Goal: Information Seeking & Learning: Check status

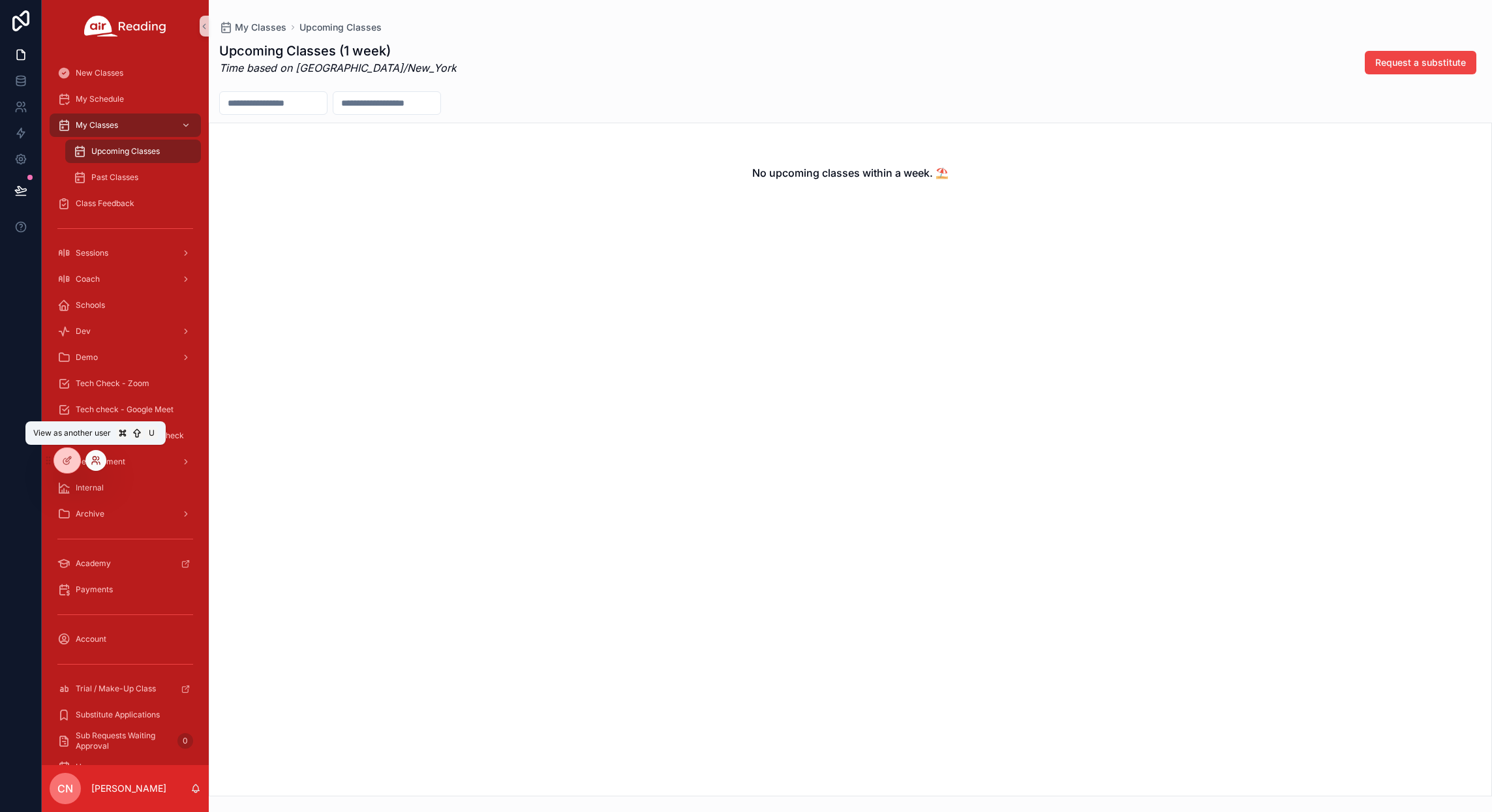
click at [99, 461] on icon at bounding box center [96, 461] width 10 height 10
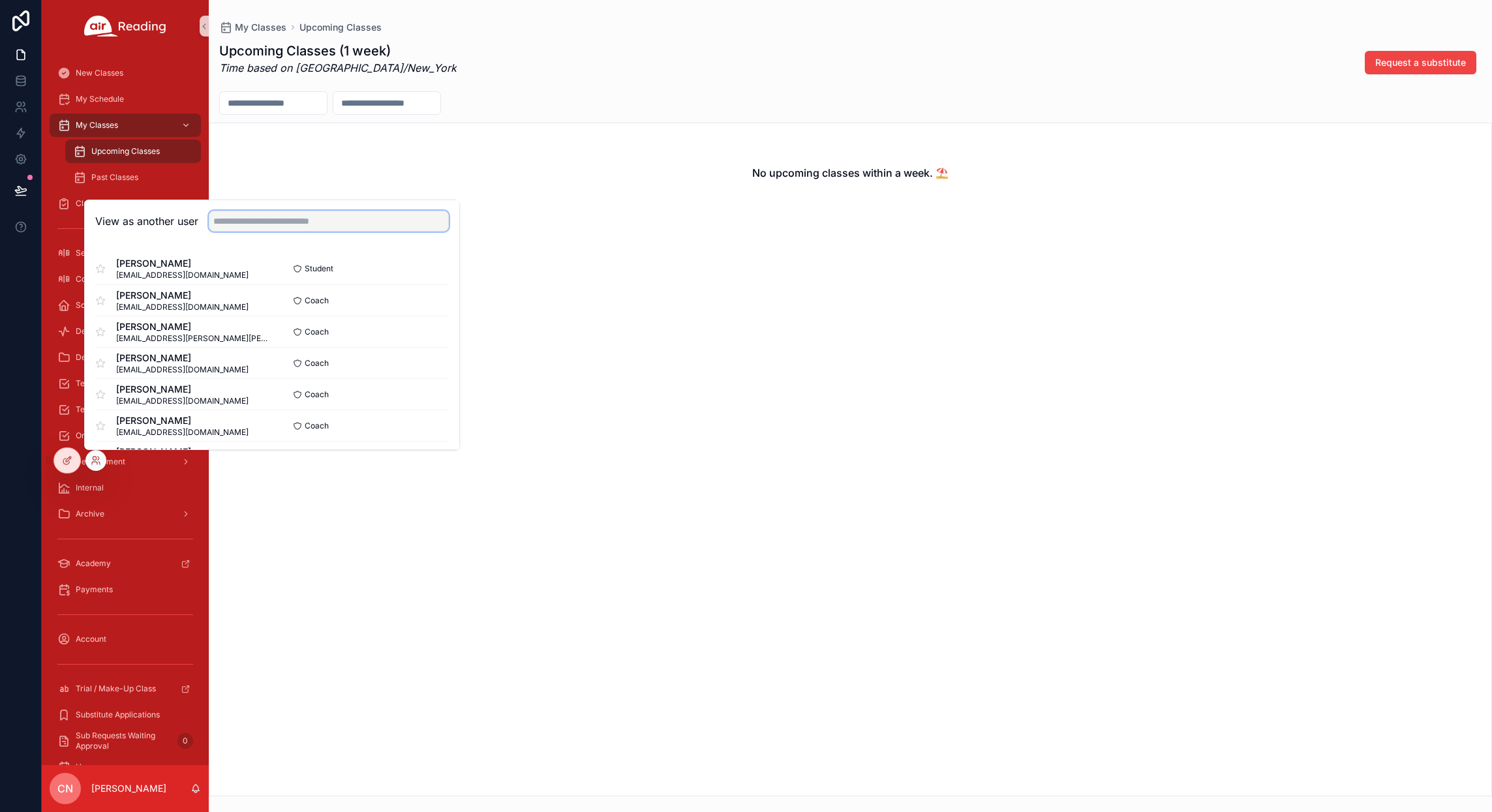
click at [258, 226] on input "text" at bounding box center [328, 221] width 240 height 21
type input "*****"
click at [426, 334] on button "Select" at bounding box center [432, 332] width 34 height 19
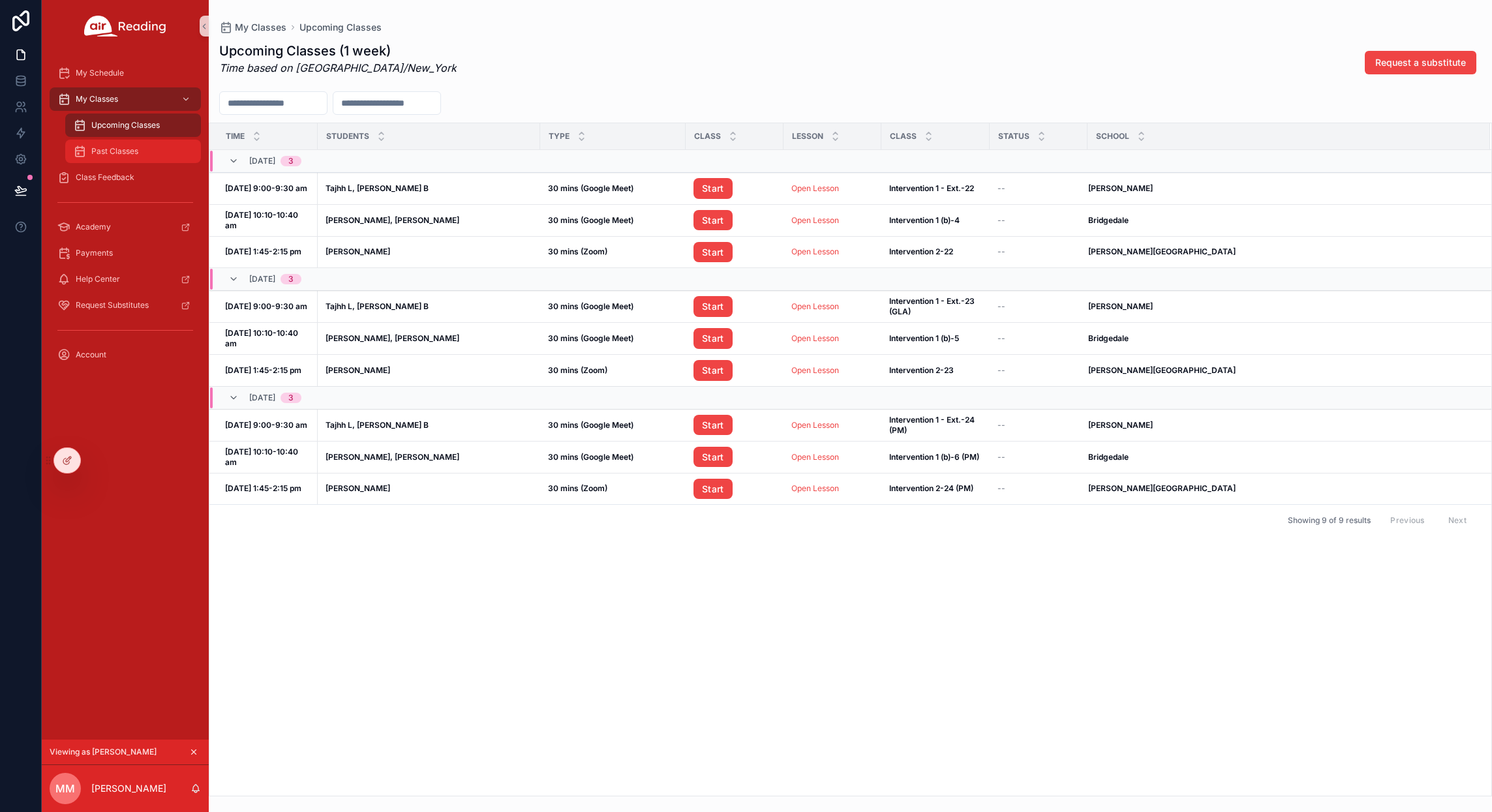
click at [107, 156] on span "Past Classes" at bounding box center [114, 151] width 47 height 10
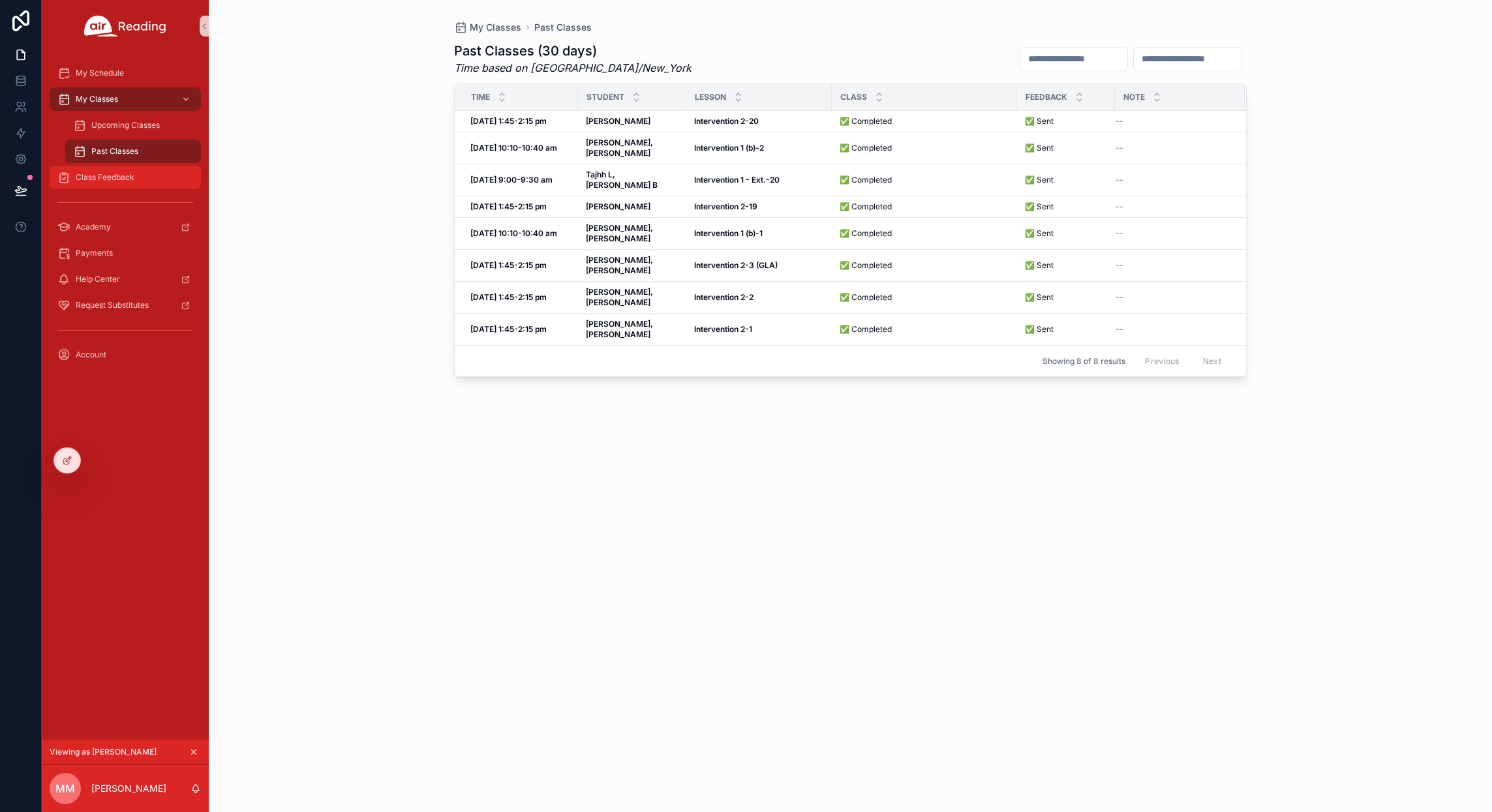
click at [109, 180] on span "Class Feedback" at bounding box center [105, 178] width 59 height 10
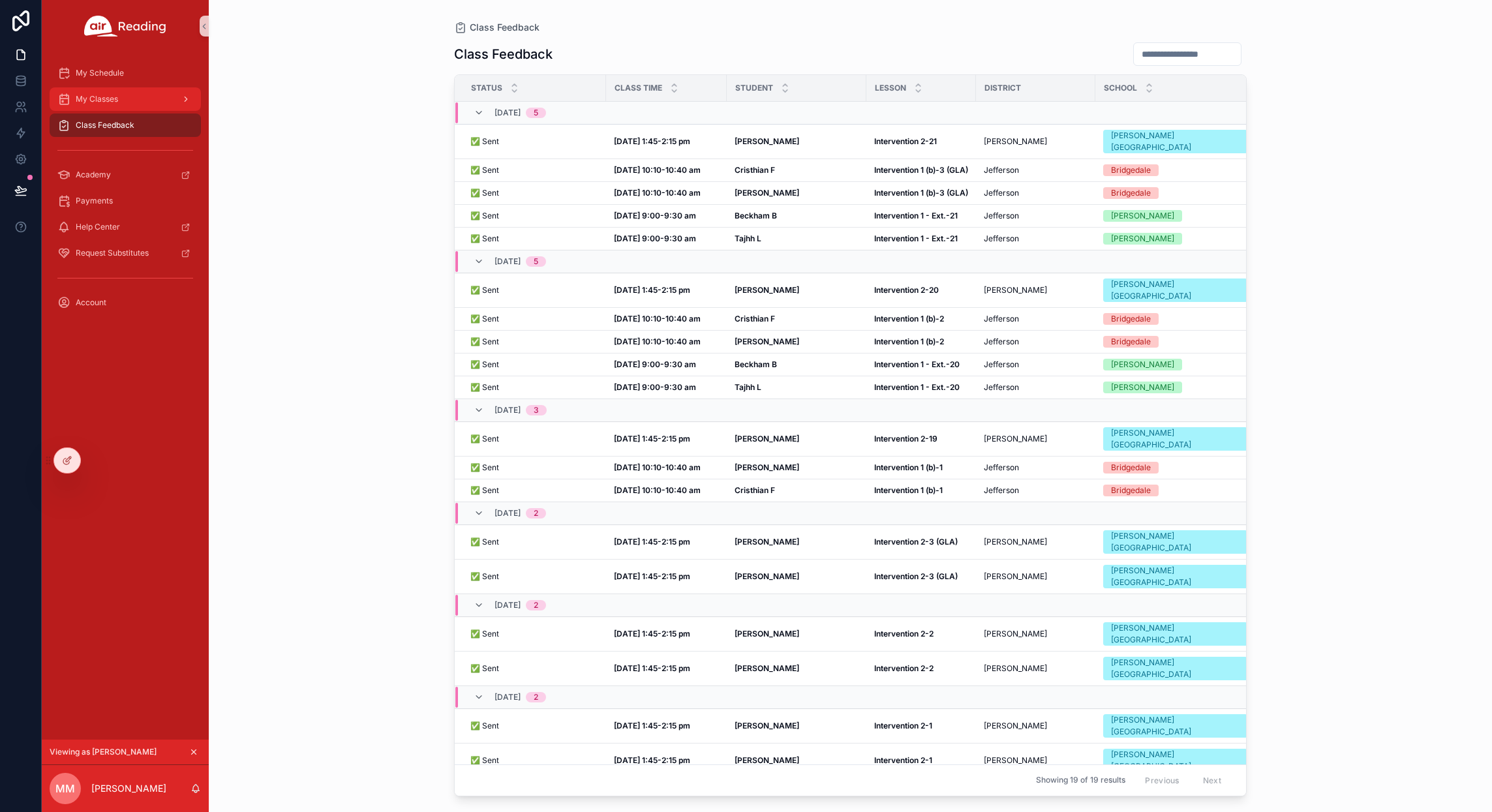
click at [111, 100] on span "My Classes" at bounding box center [97, 99] width 43 height 10
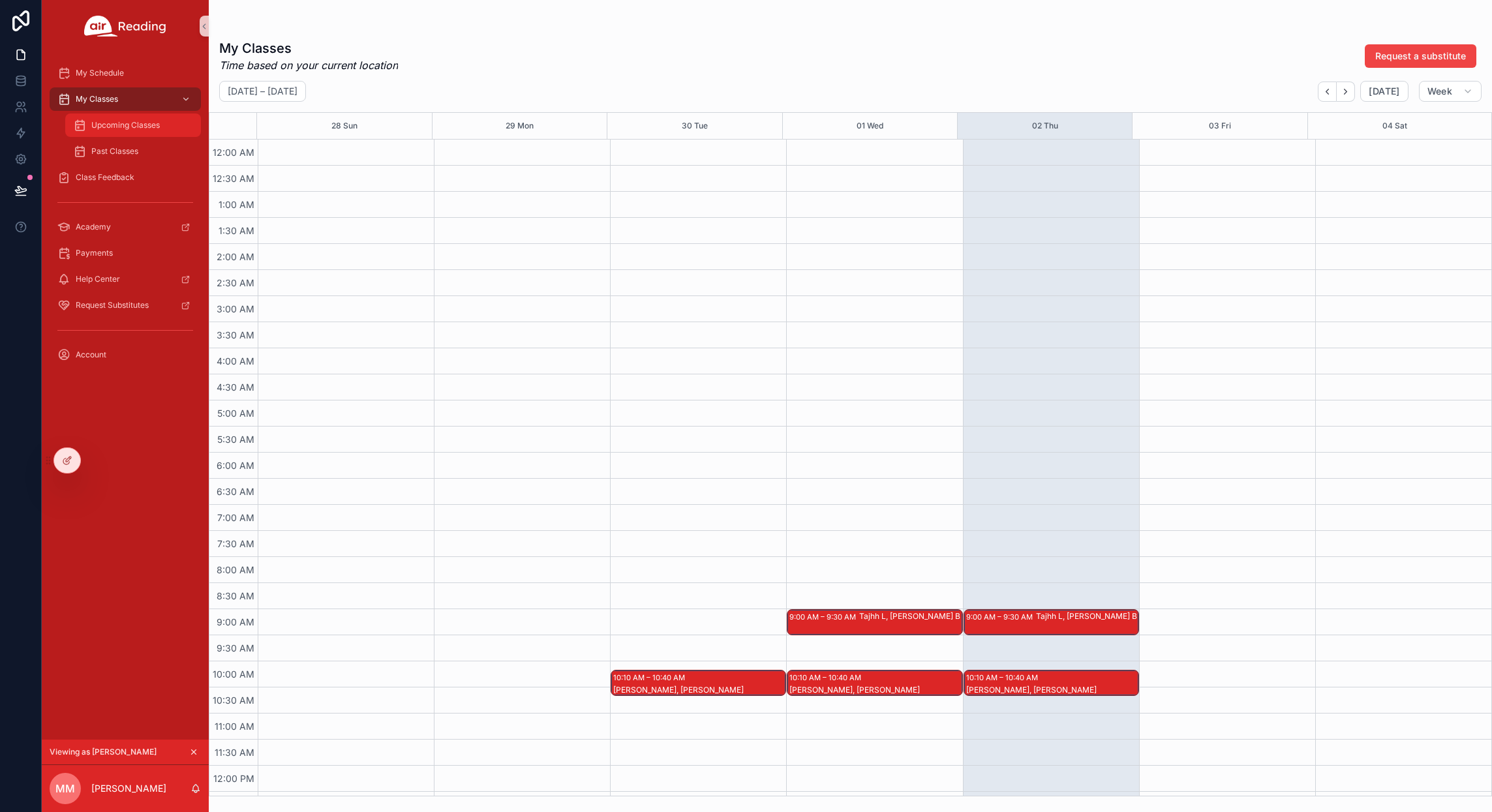
click at [108, 124] on span "Upcoming Classes" at bounding box center [125, 125] width 68 height 10
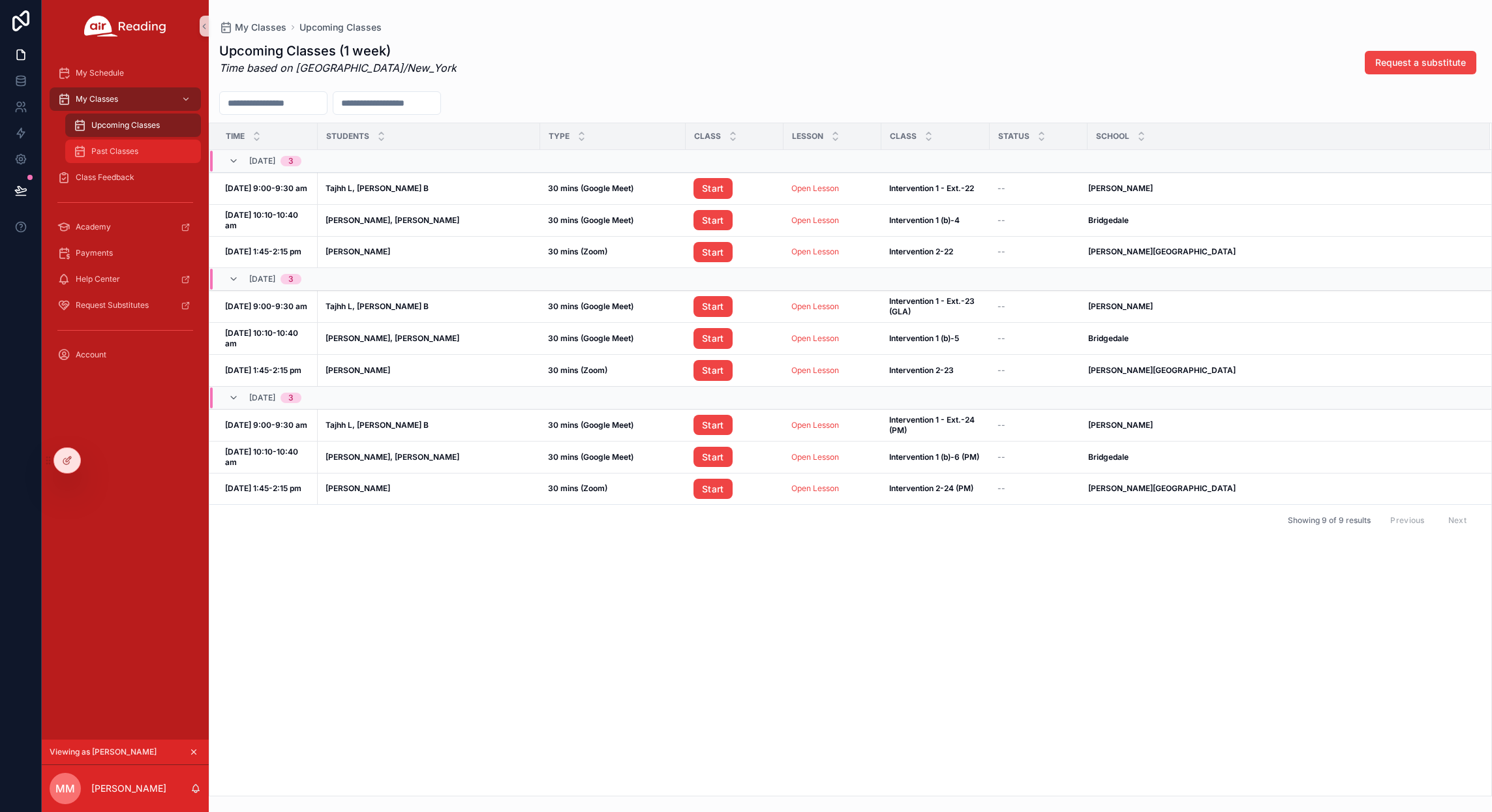
click at [114, 158] on div "Past Classes" at bounding box center [134, 151] width 120 height 21
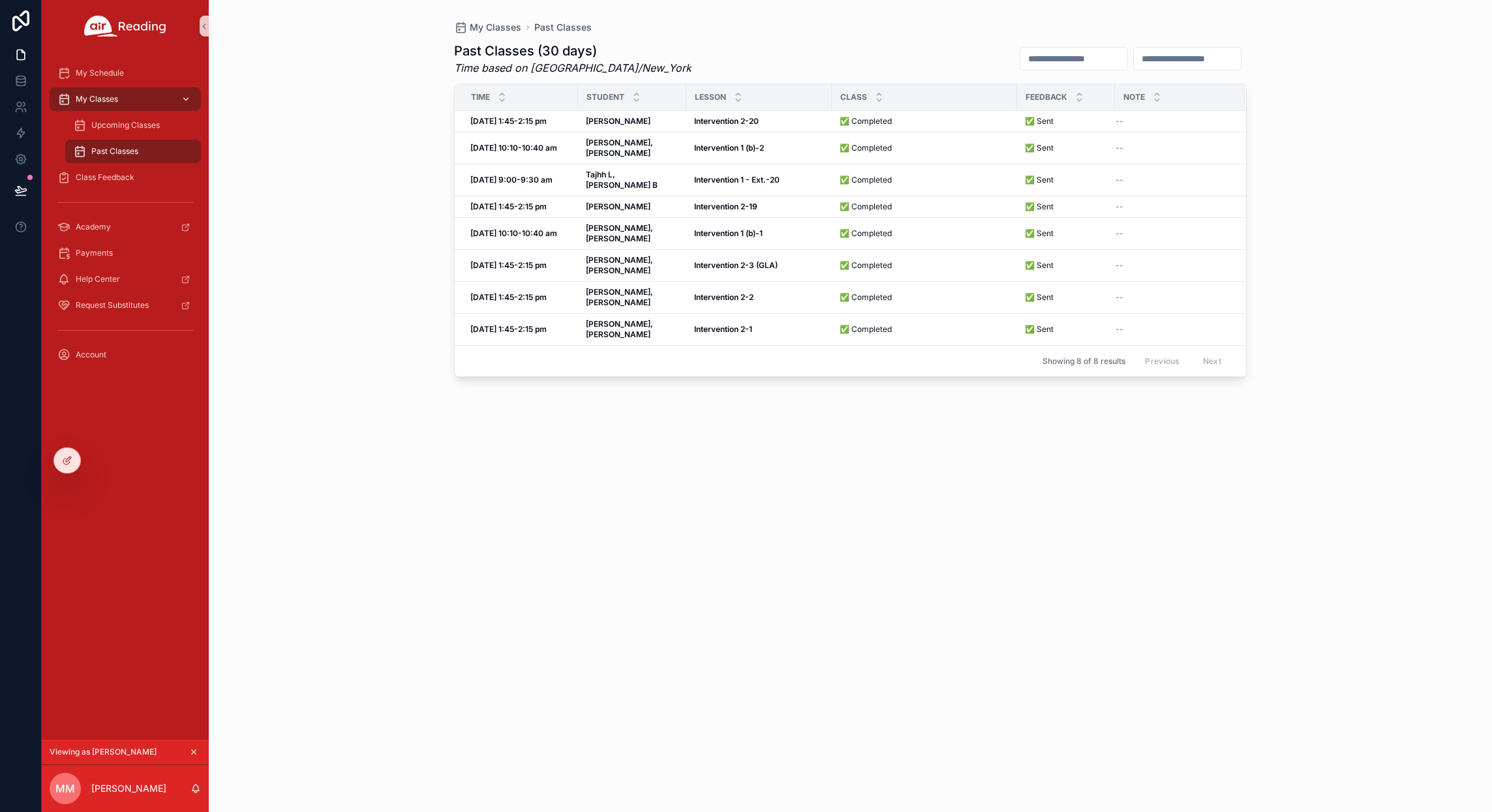
click at [110, 96] on span "My Classes" at bounding box center [97, 99] width 43 height 10
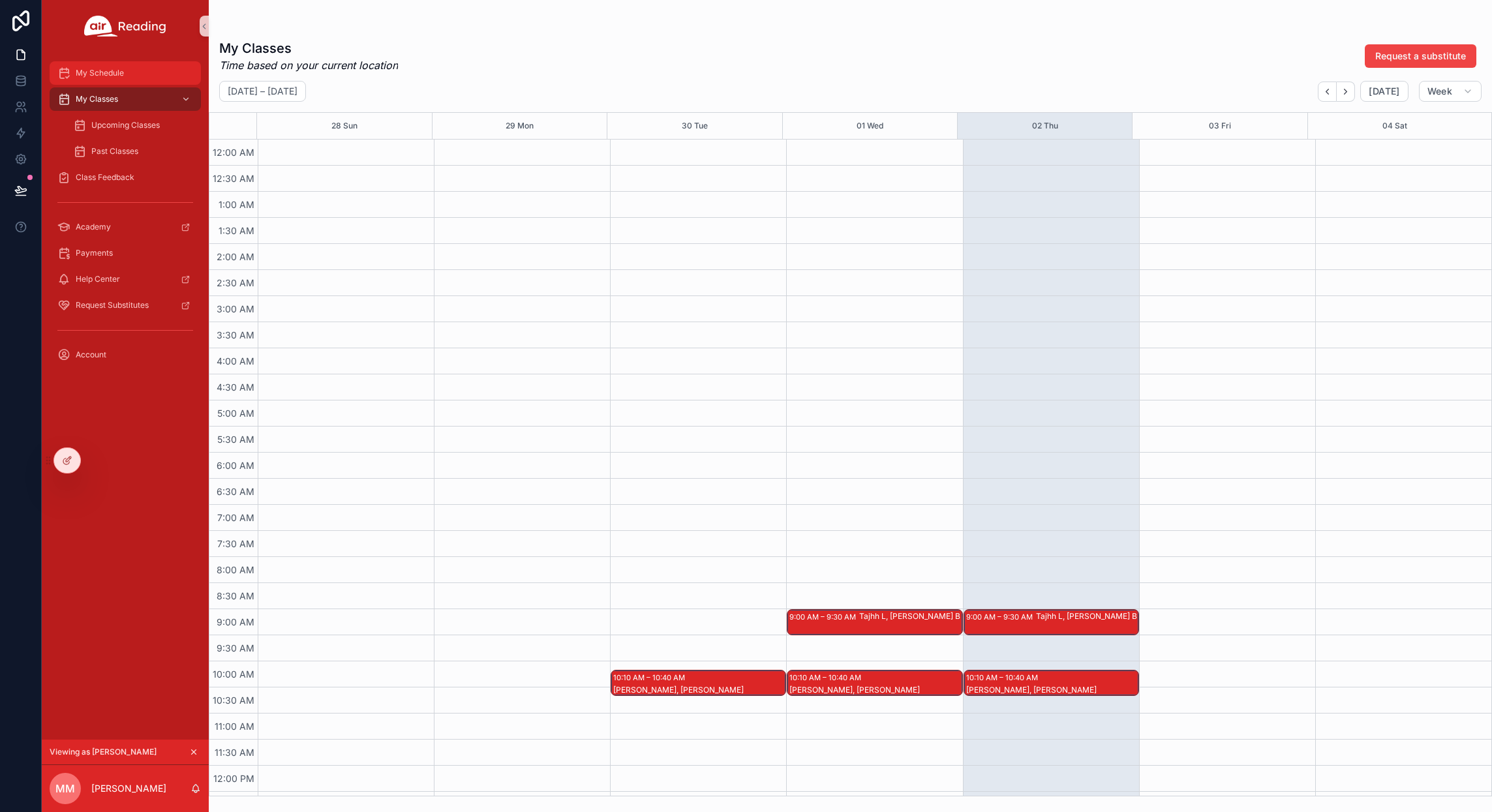
click at [103, 67] on span "My Schedule" at bounding box center [100, 73] width 48 height 10
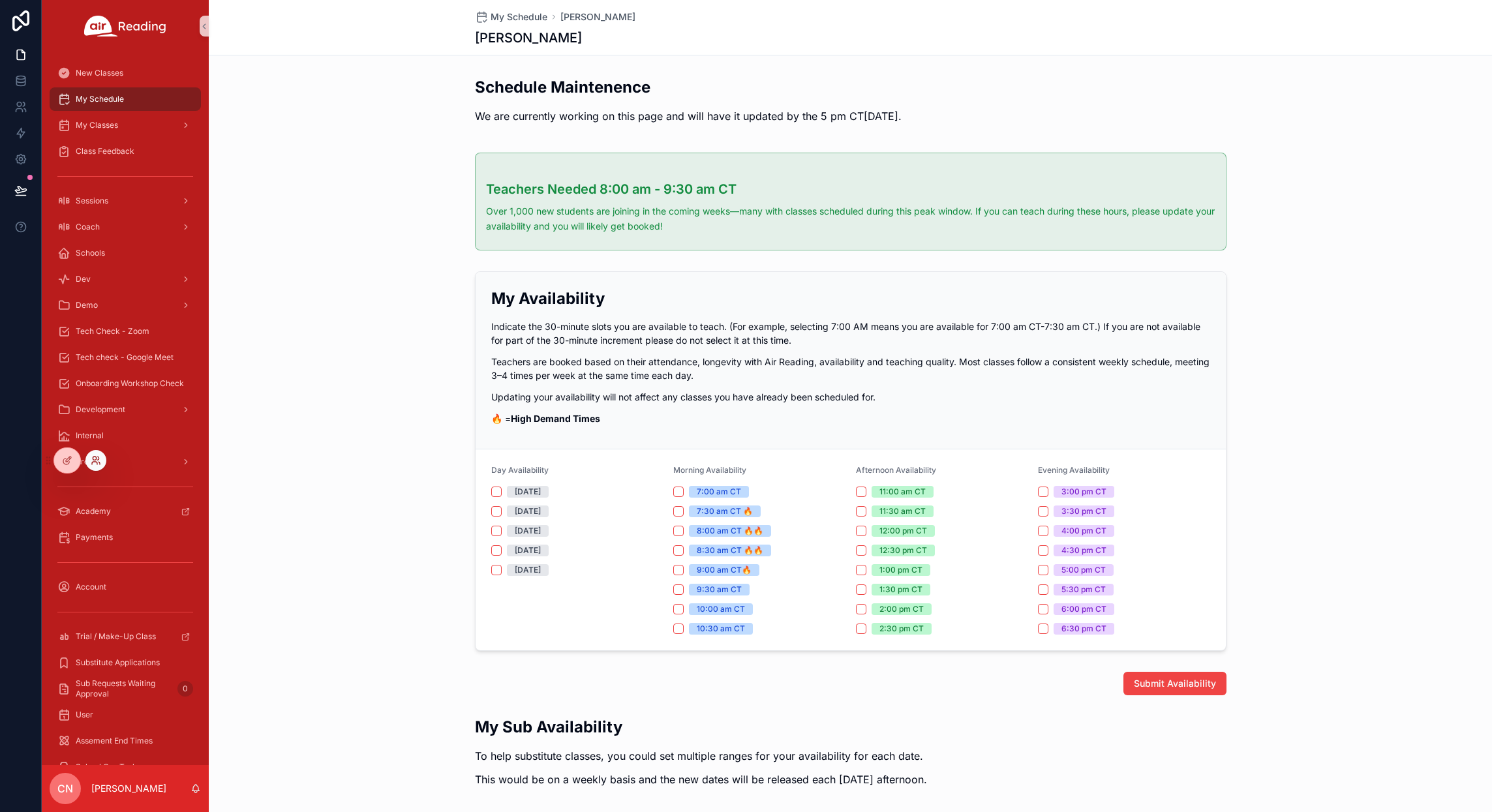
click at [96, 459] on icon at bounding box center [94, 458] width 3 height 3
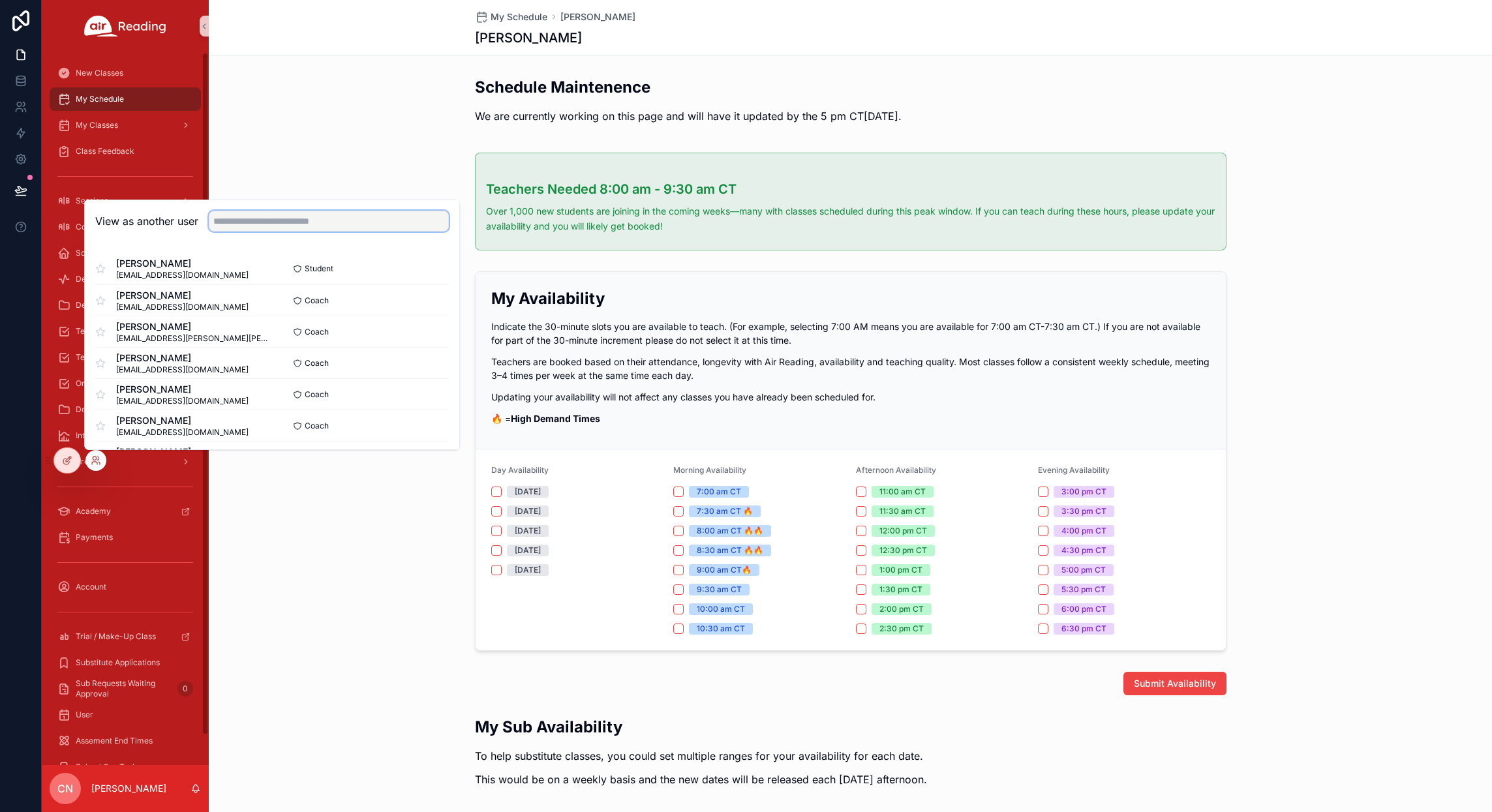
click at [308, 225] on input "text" at bounding box center [328, 221] width 240 height 21
type input "*****"
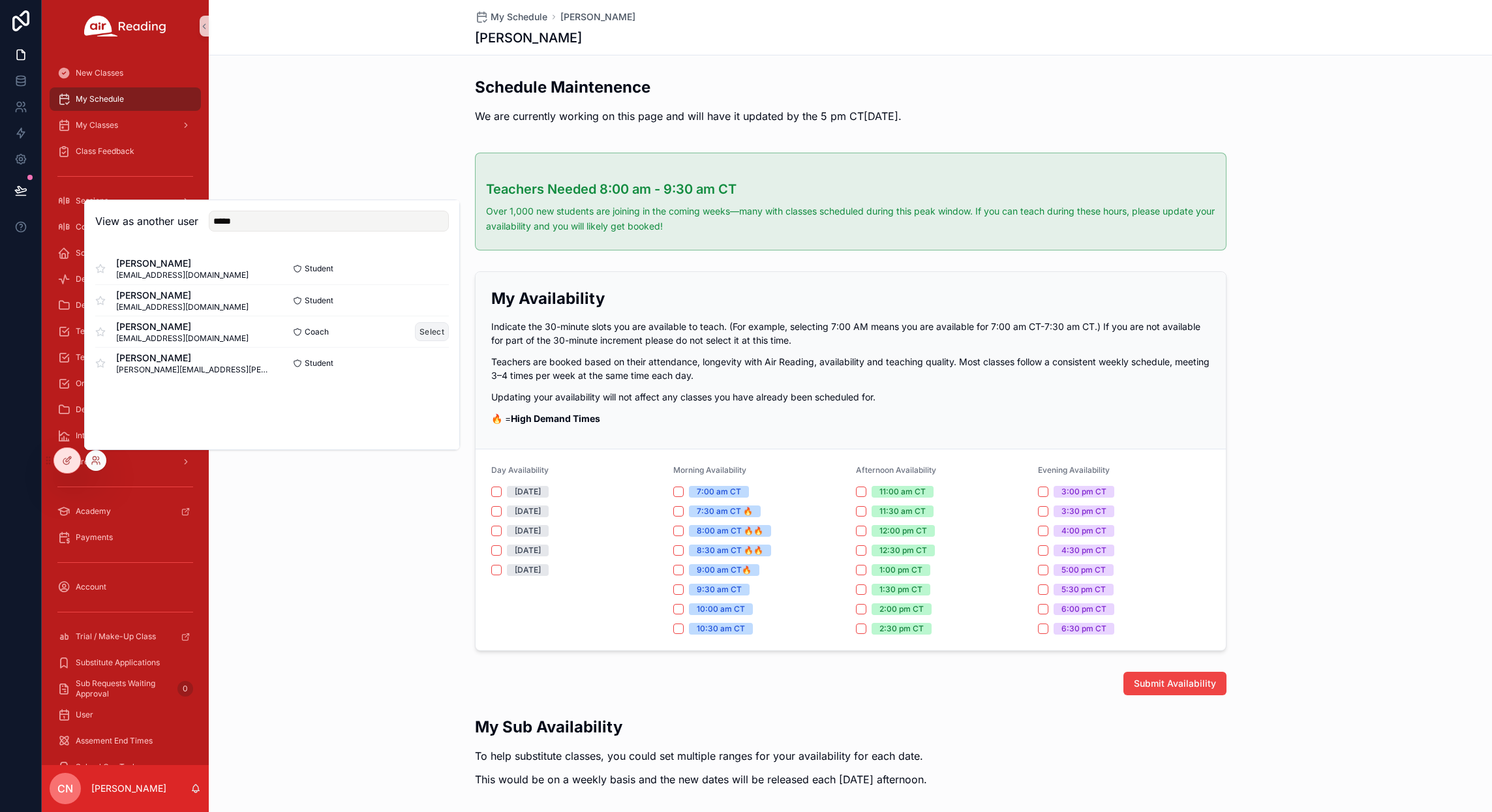
click at [433, 329] on button "Select" at bounding box center [432, 332] width 34 height 19
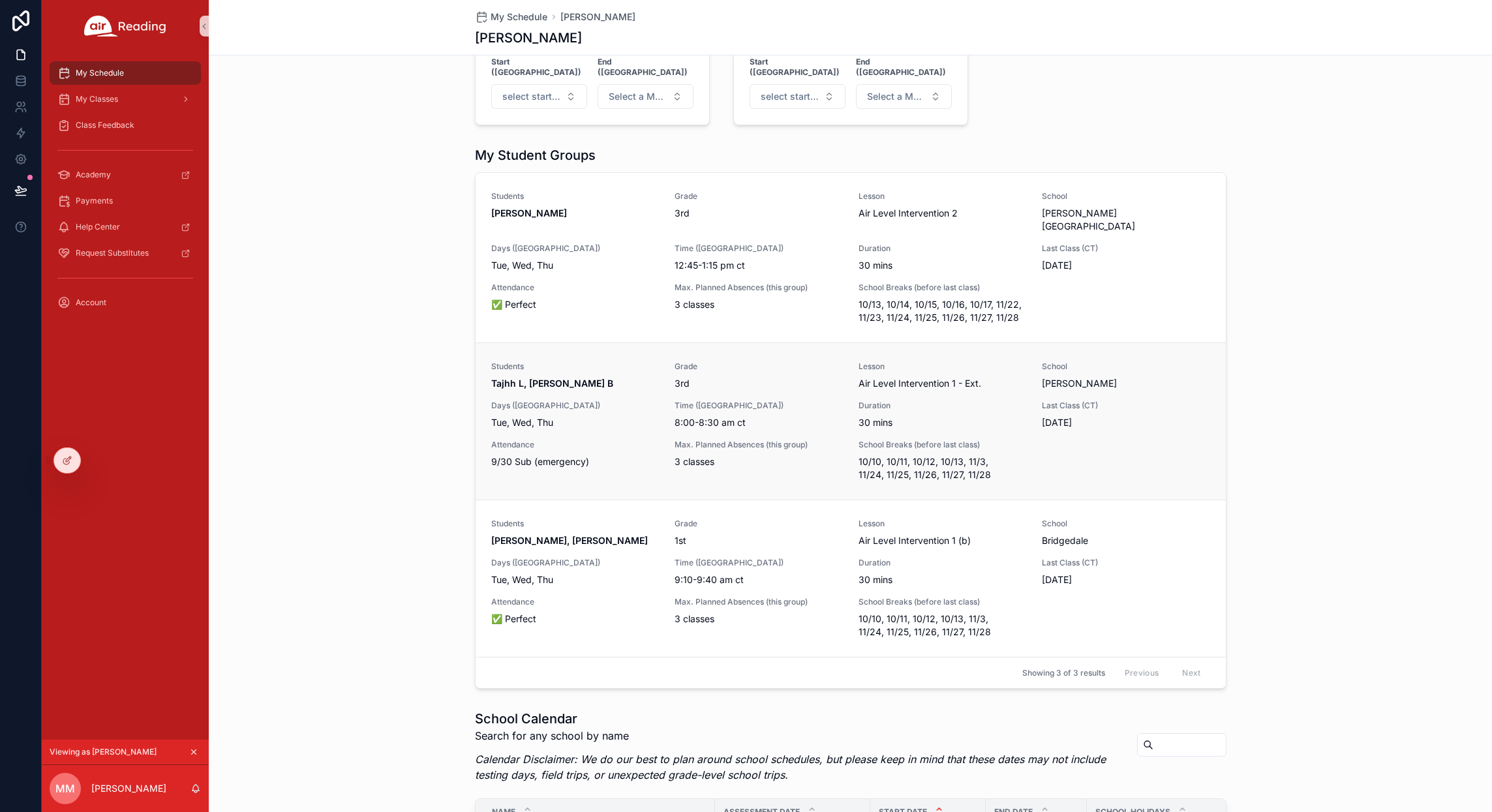
scroll to position [968, 0]
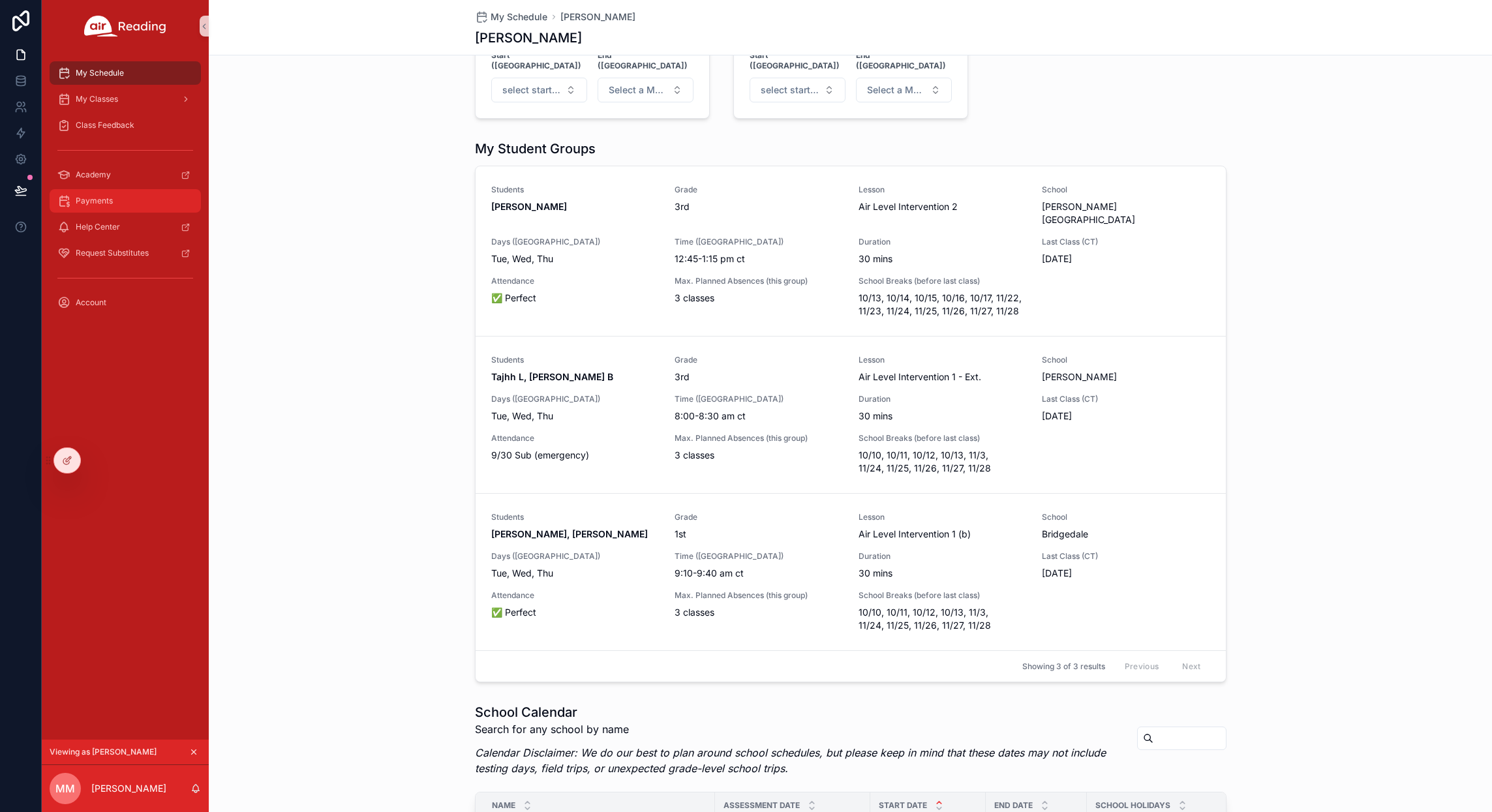
click at [128, 201] on div "Payments" at bounding box center [125, 201] width 136 height 21
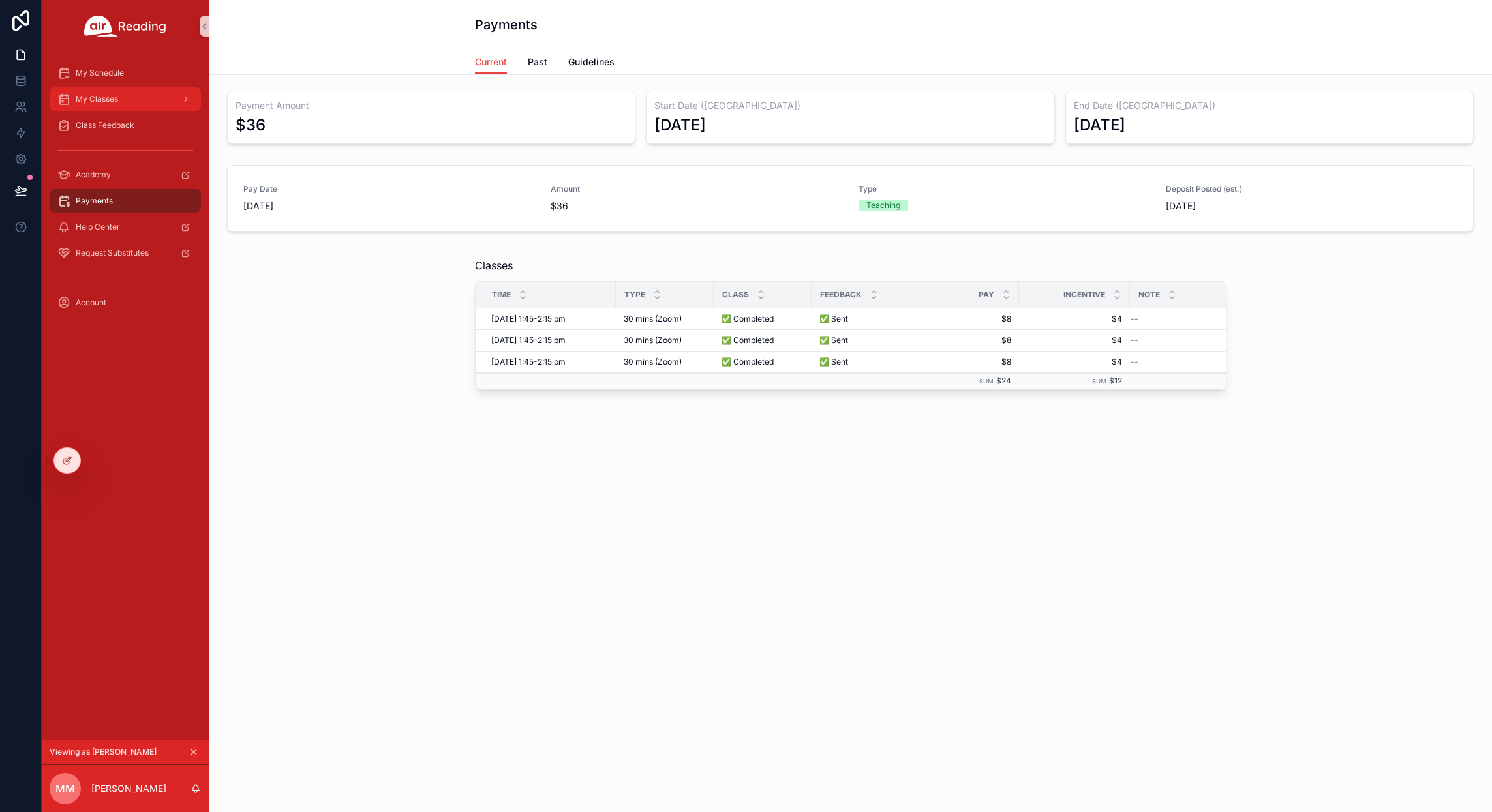
click at [95, 101] on span "My Classes" at bounding box center [97, 99] width 43 height 10
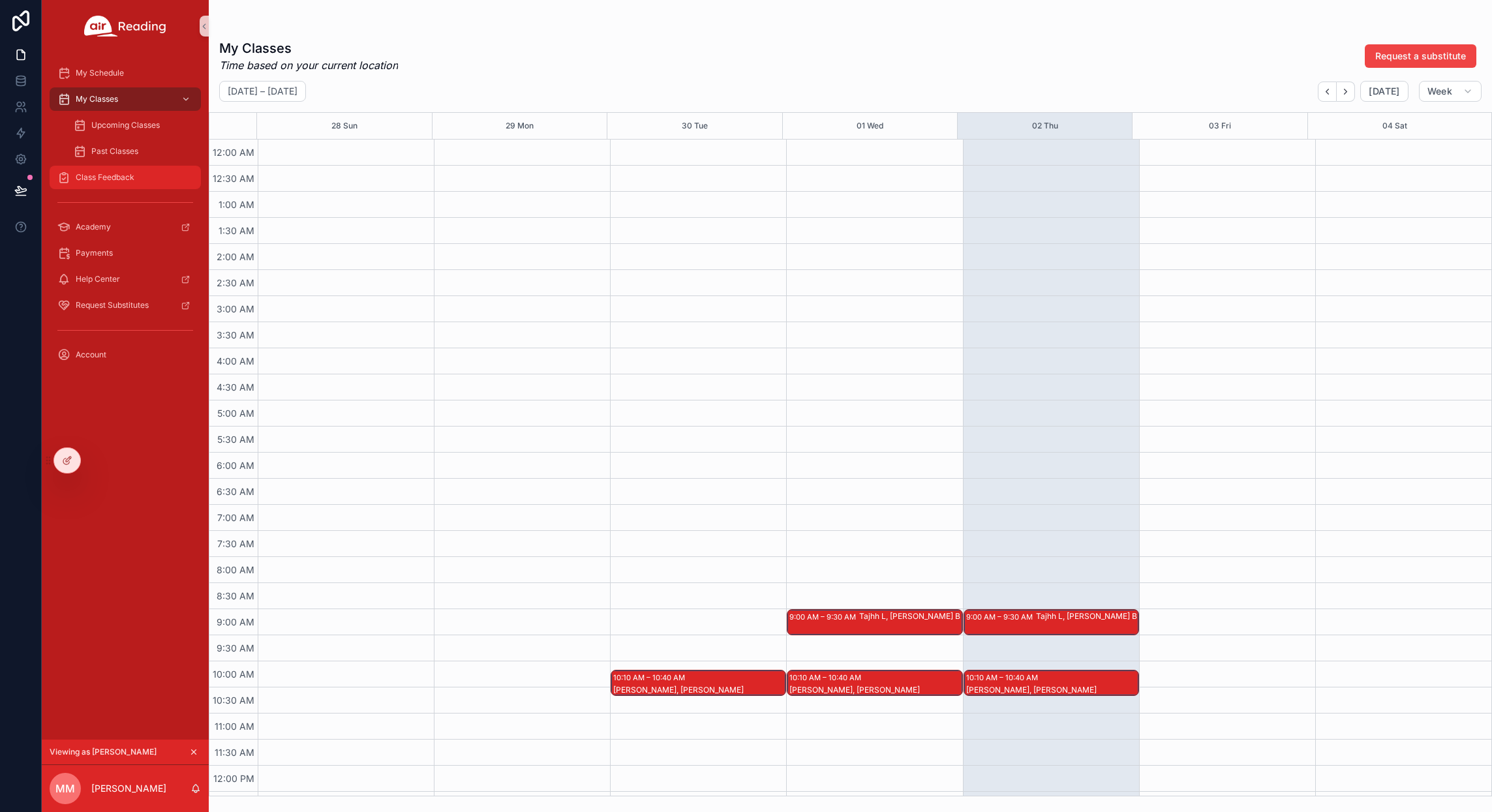
click at [97, 179] on span "Class Feedback" at bounding box center [105, 178] width 59 height 10
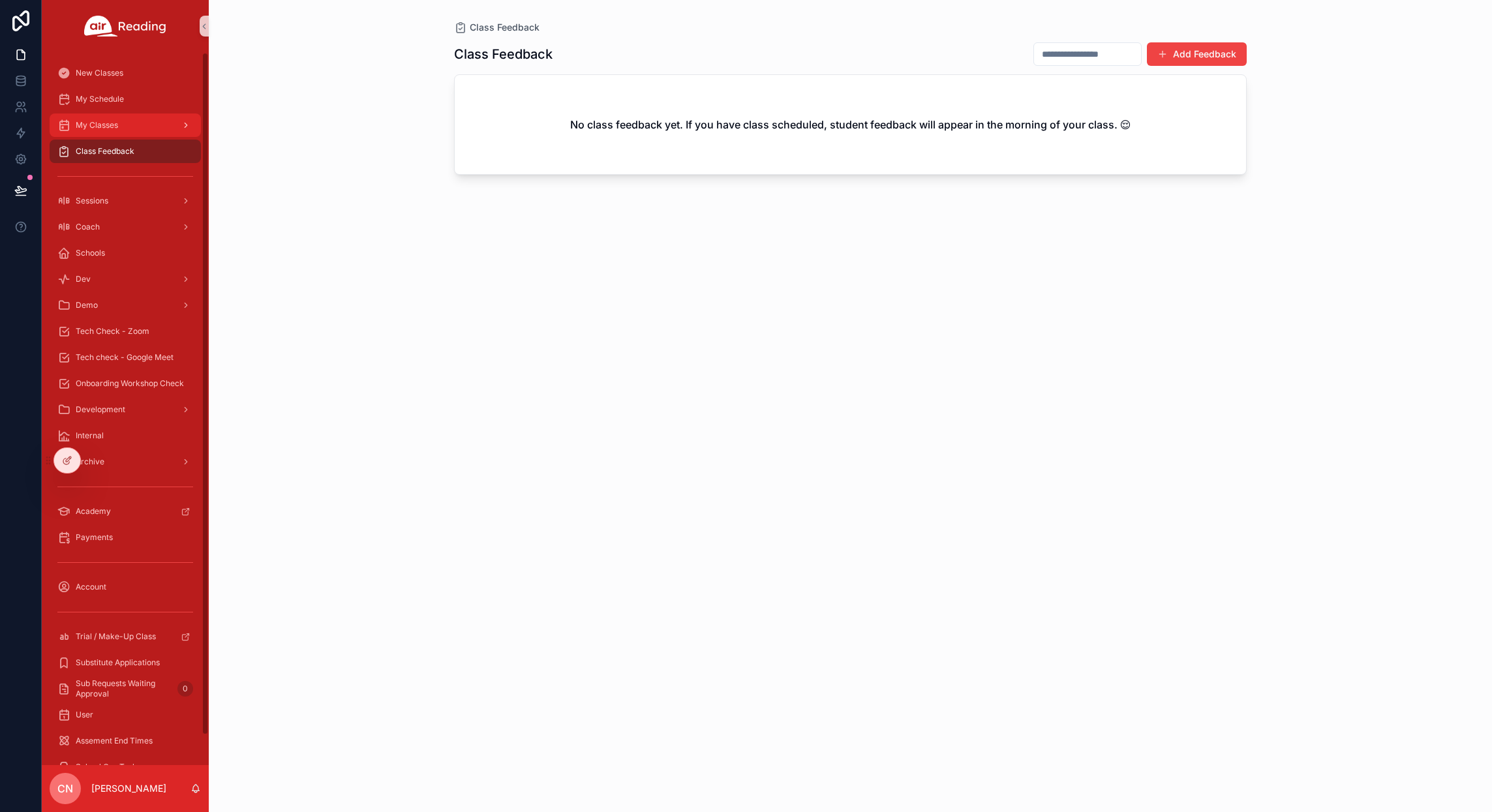
click at [84, 124] on span "My Classes" at bounding box center [97, 125] width 43 height 10
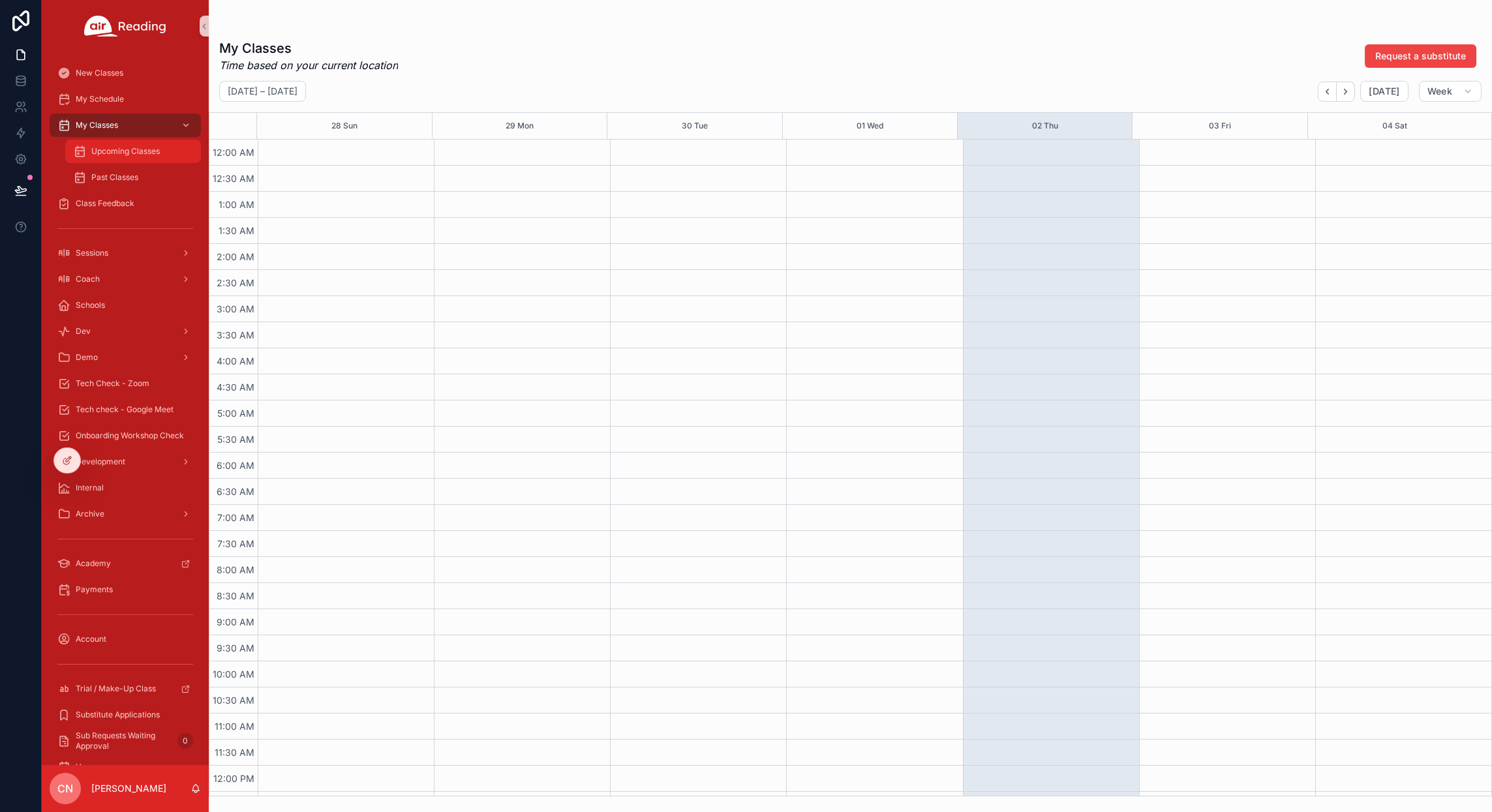
click at [125, 152] on span "Upcoming Classes" at bounding box center [125, 151] width 68 height 10
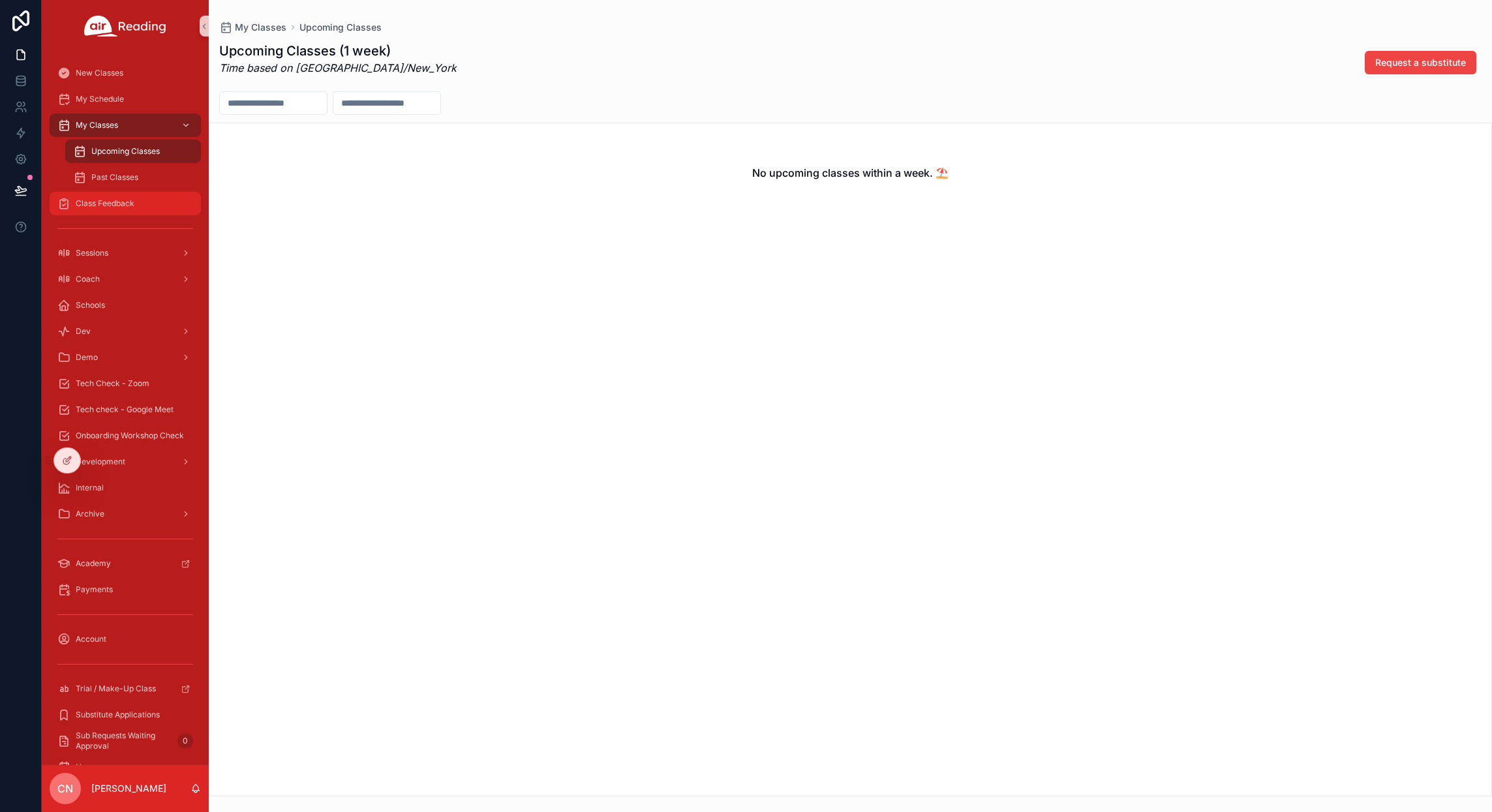
click at [110, 205] on span "Class Feedback" at bounding box center [105, 203] width 59 height 10
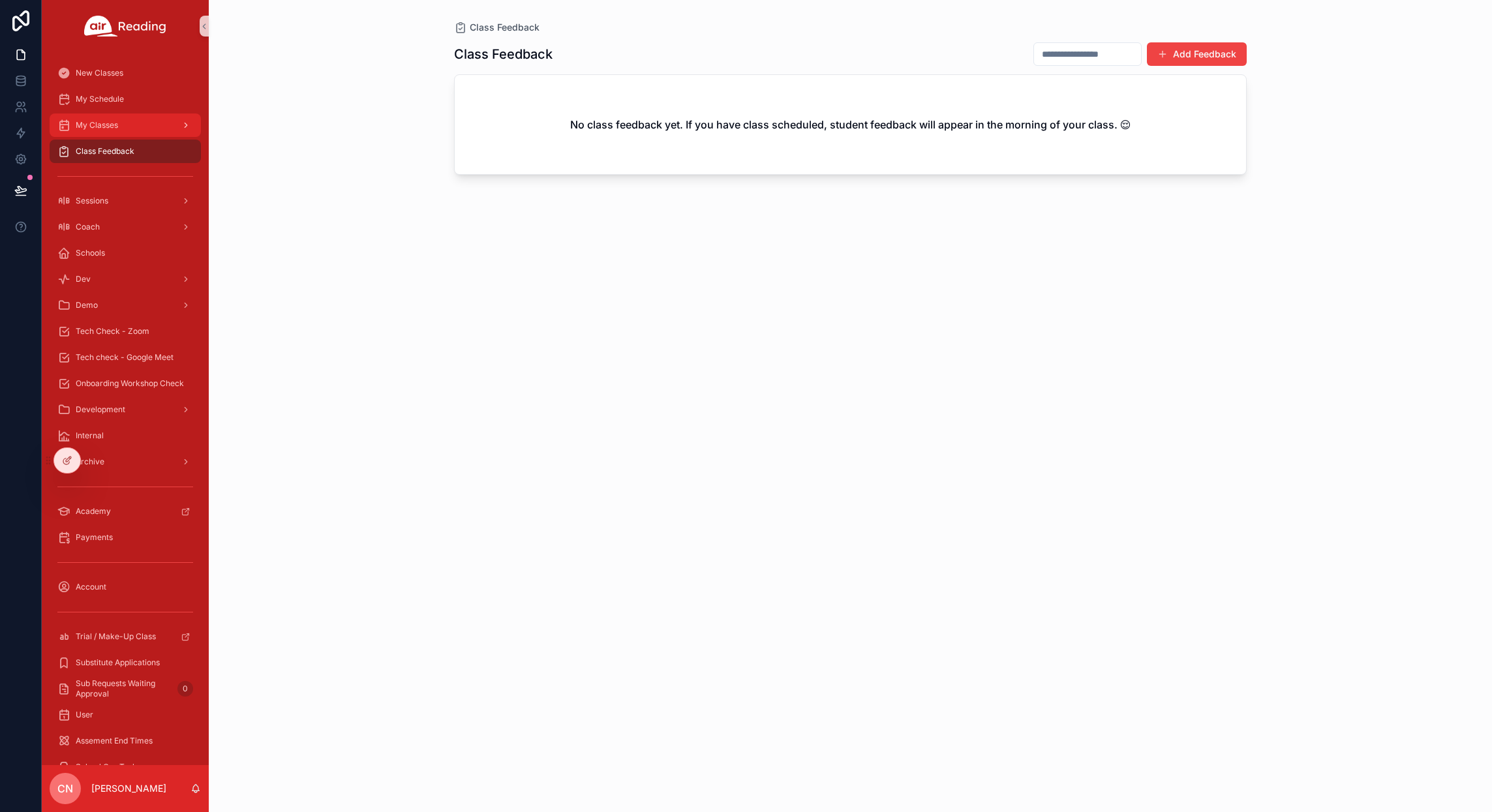
click at [112, 128] on span "My Classes" at bounding box center [97, 125] width 43 height 10
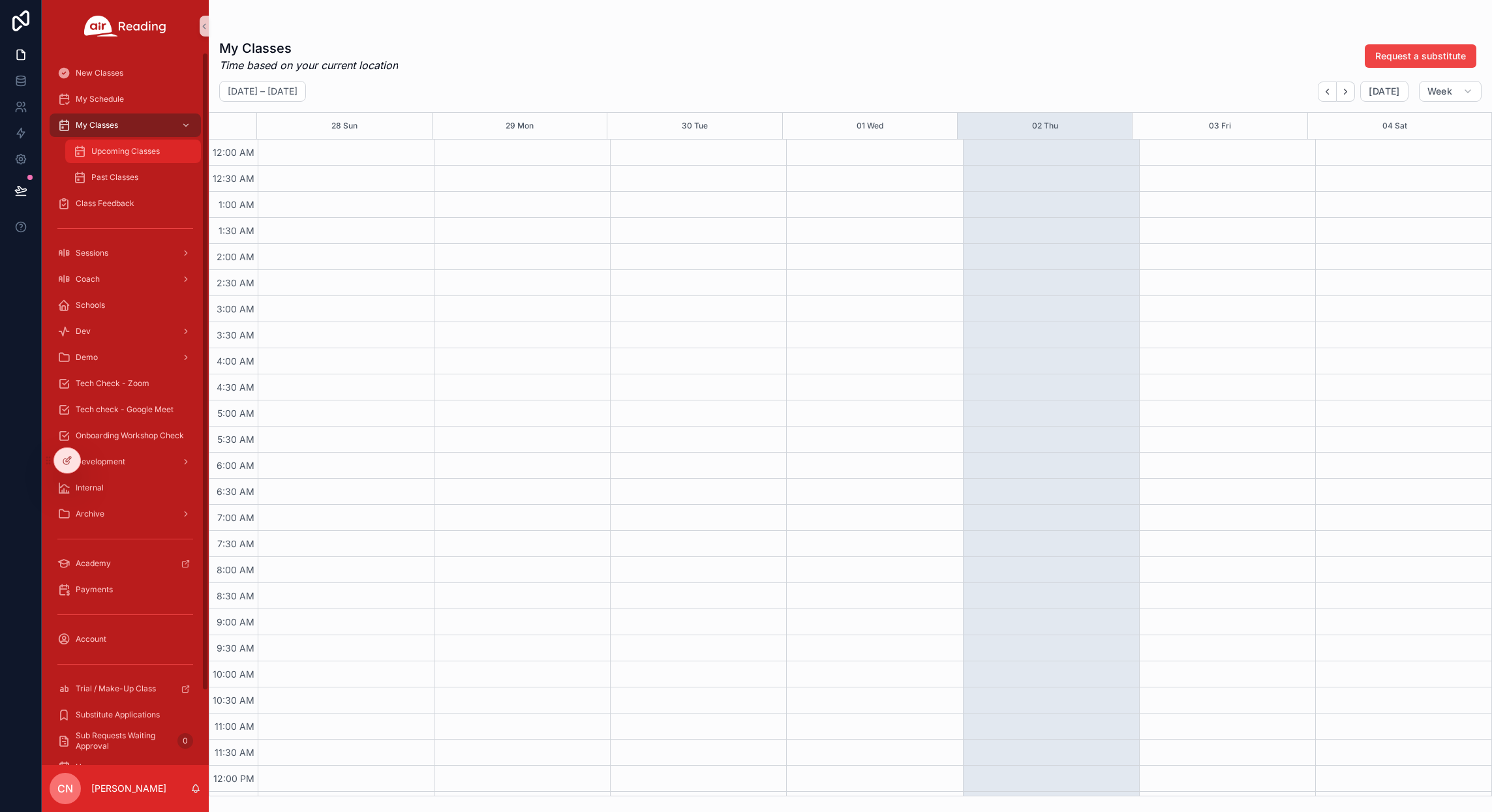
click at [144, 152] on span "Upcoming Classes" at bounding box center [125, 151] width 68 height 10
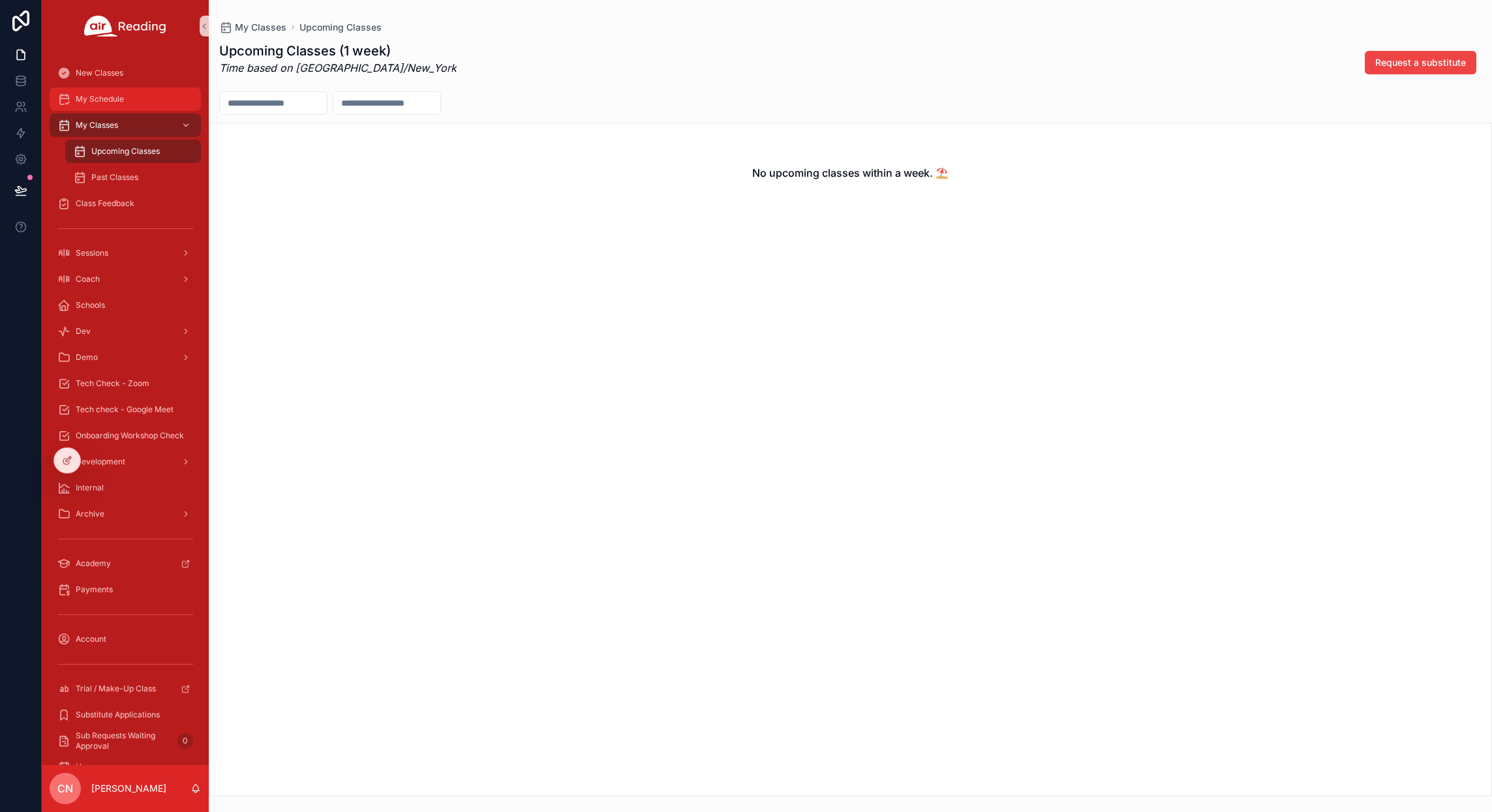
click at [98, 100] on span "My Schedule" at bounding box center [100, 99] width 48 height 10
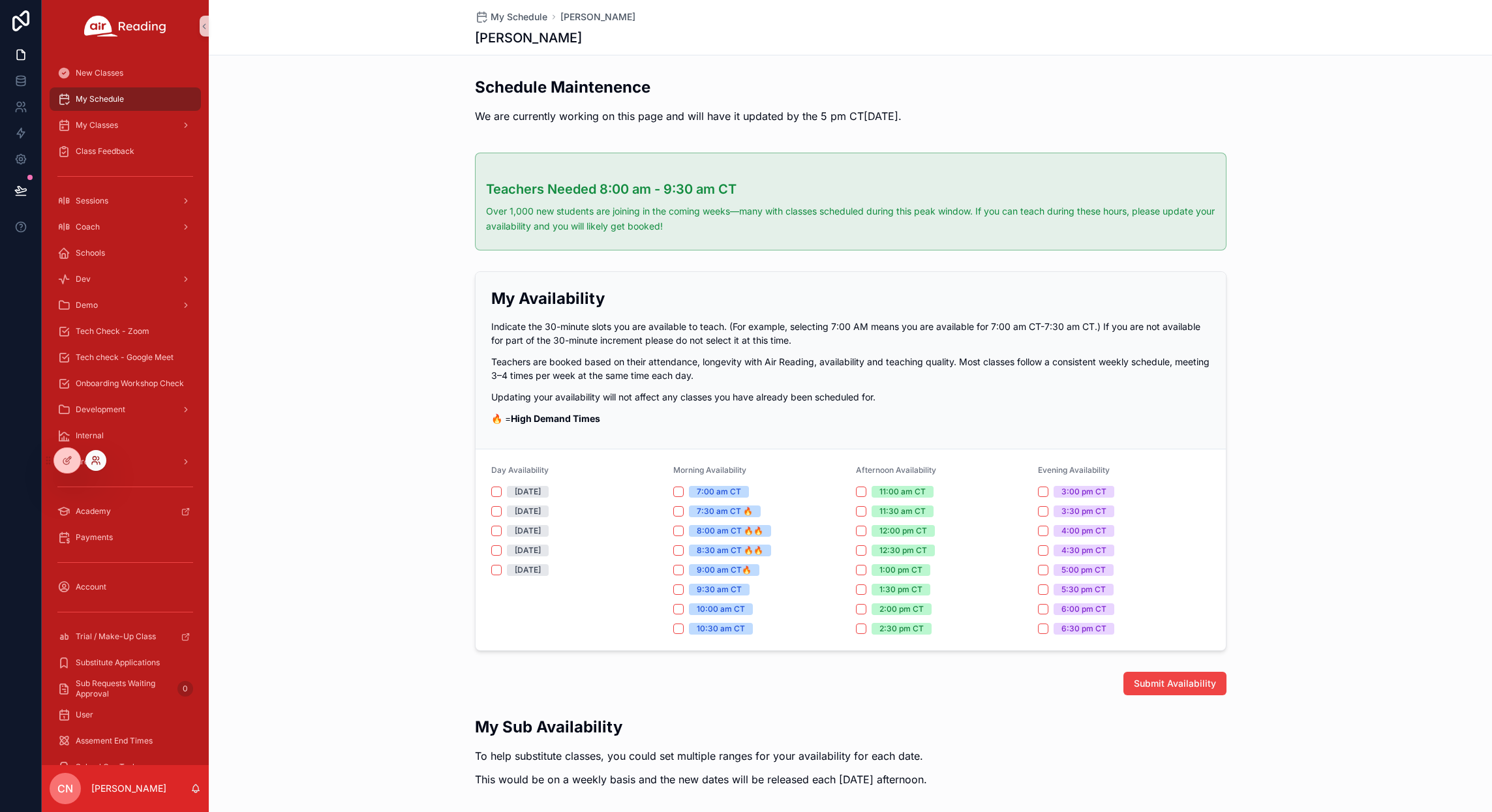
click at [97, 463] on icon at bounding box center [96, 461] width 10 height 10
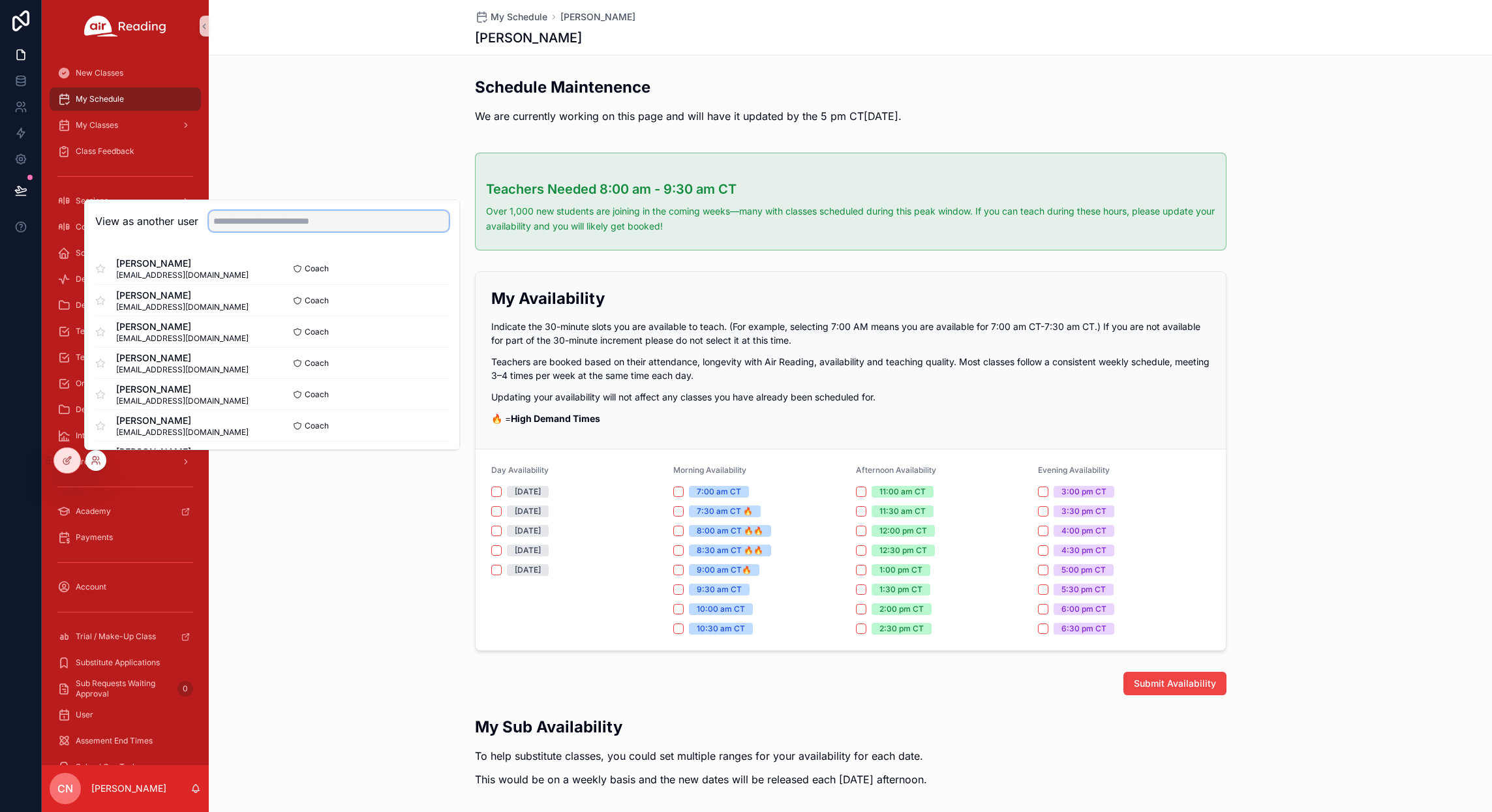
click at [244, 229] on input "text" at bounding box center [328, 221] width 240 height 21
drag, startPoint x: 250, startPoint y: 222, endPoint x: 185, endPoint y: 219, distance: 65.1
click at [185, 217] on div "**********" at bounding box center [272, 221] width 354 height 21
click at [252, 226] on input "**********" at bounding box center [328, 221] width 240 height 21
drag, startPoint x: 253, startPoint y: 221, endPoint x: 208, endPoint y: 224, distance: 45.1
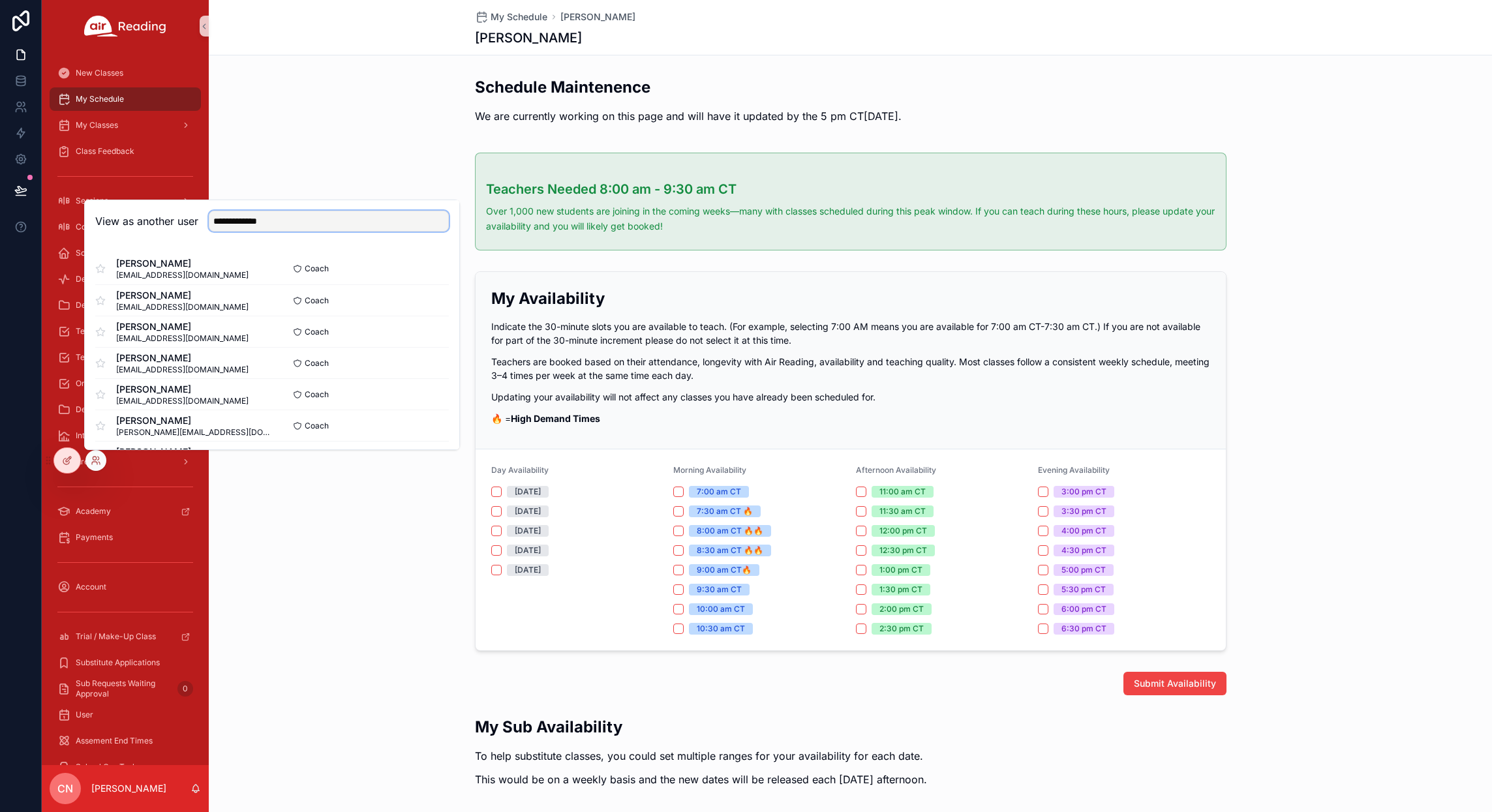
click at [208, 224] on div "**********" at bounding box center [323, 221] width 250 height 21
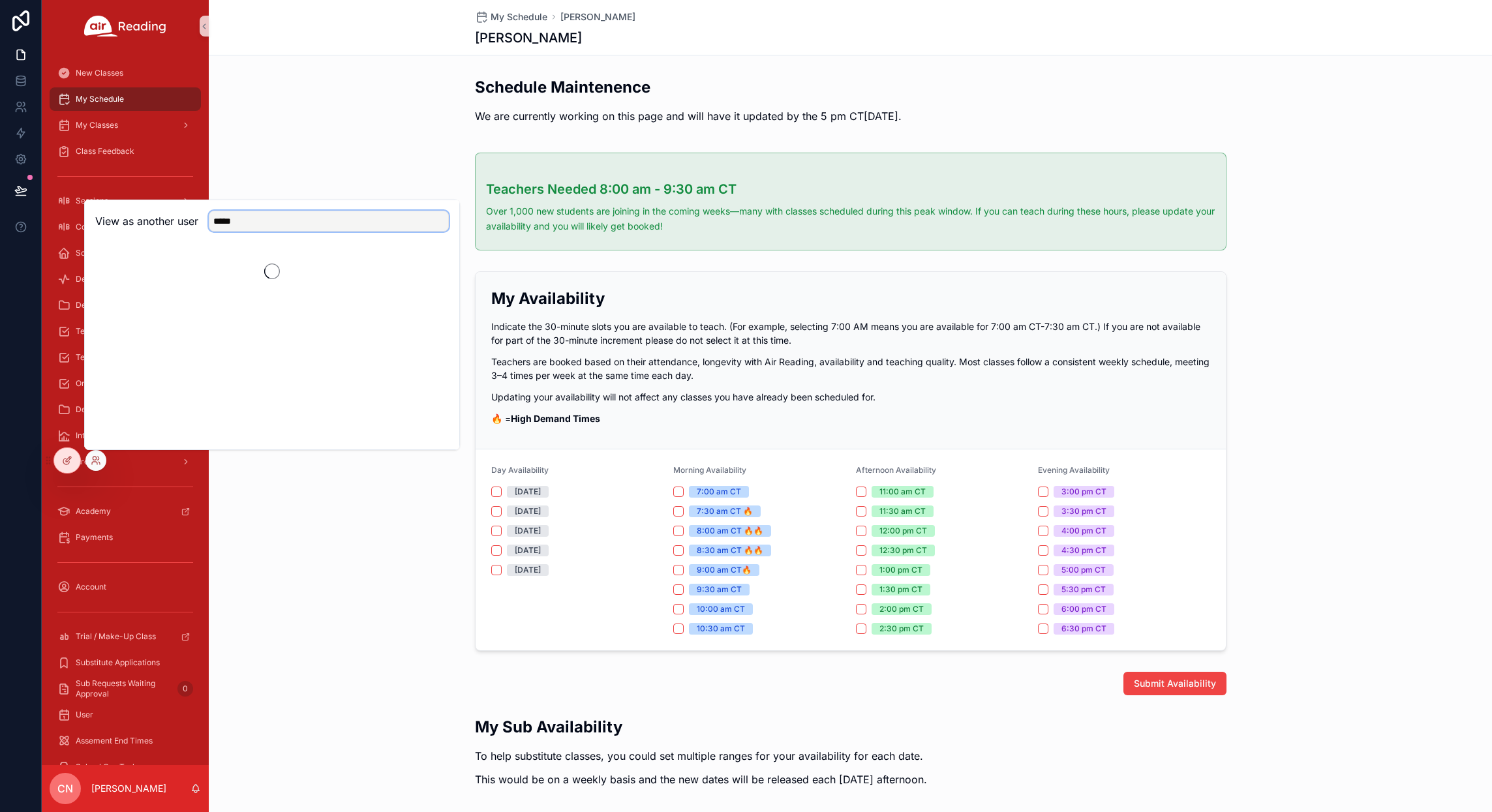
click at [267, 218] on input "*****" at bounding box center [328, 221] width 240 height 21
type input "*"
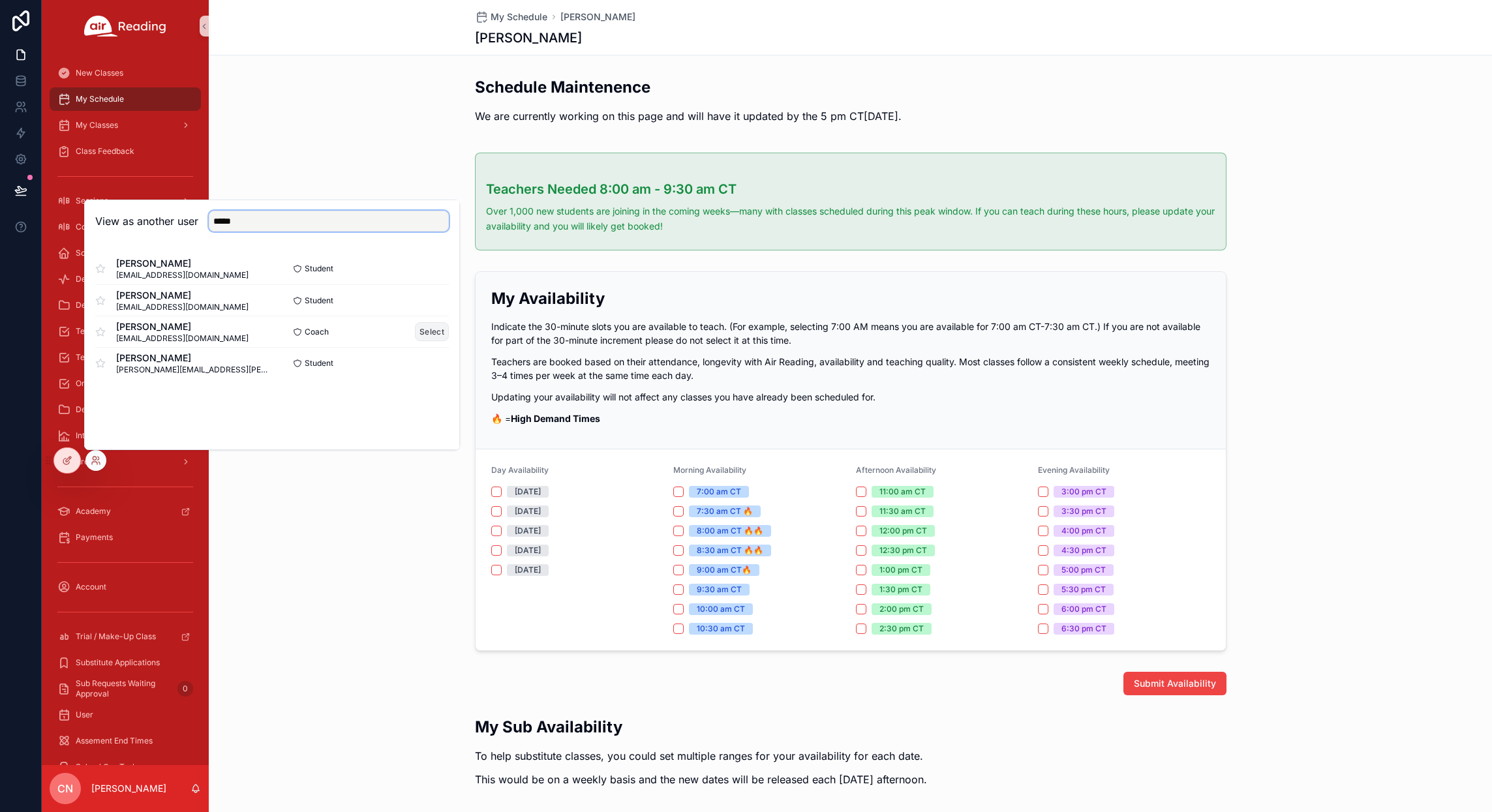
type input "*****"
click at [438, 332] on button "Select" at bounding box center [432, 332] width 34 height 19
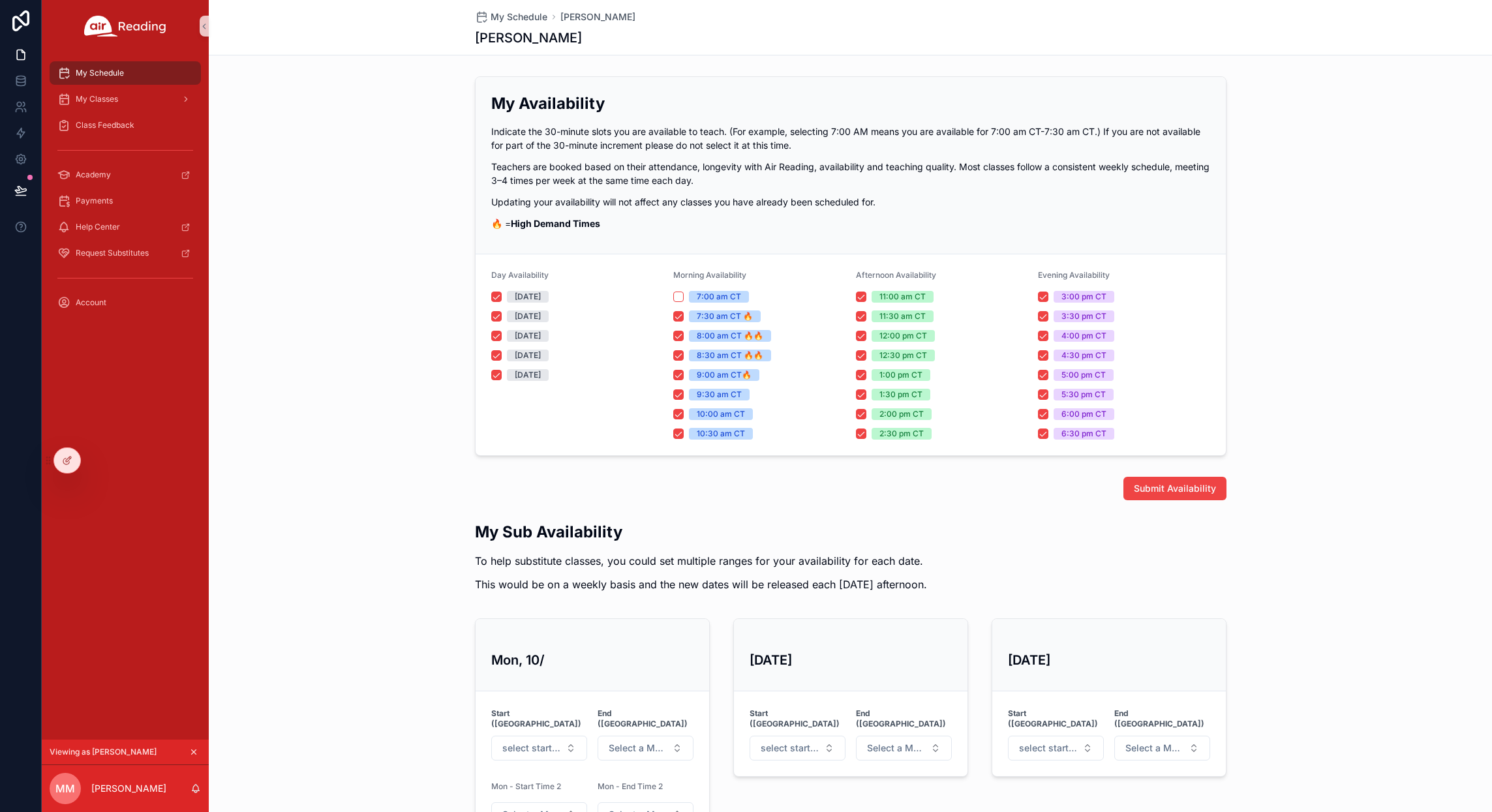
click at [76, 459] on div at bounding box center [68, 461] width 26 height 25
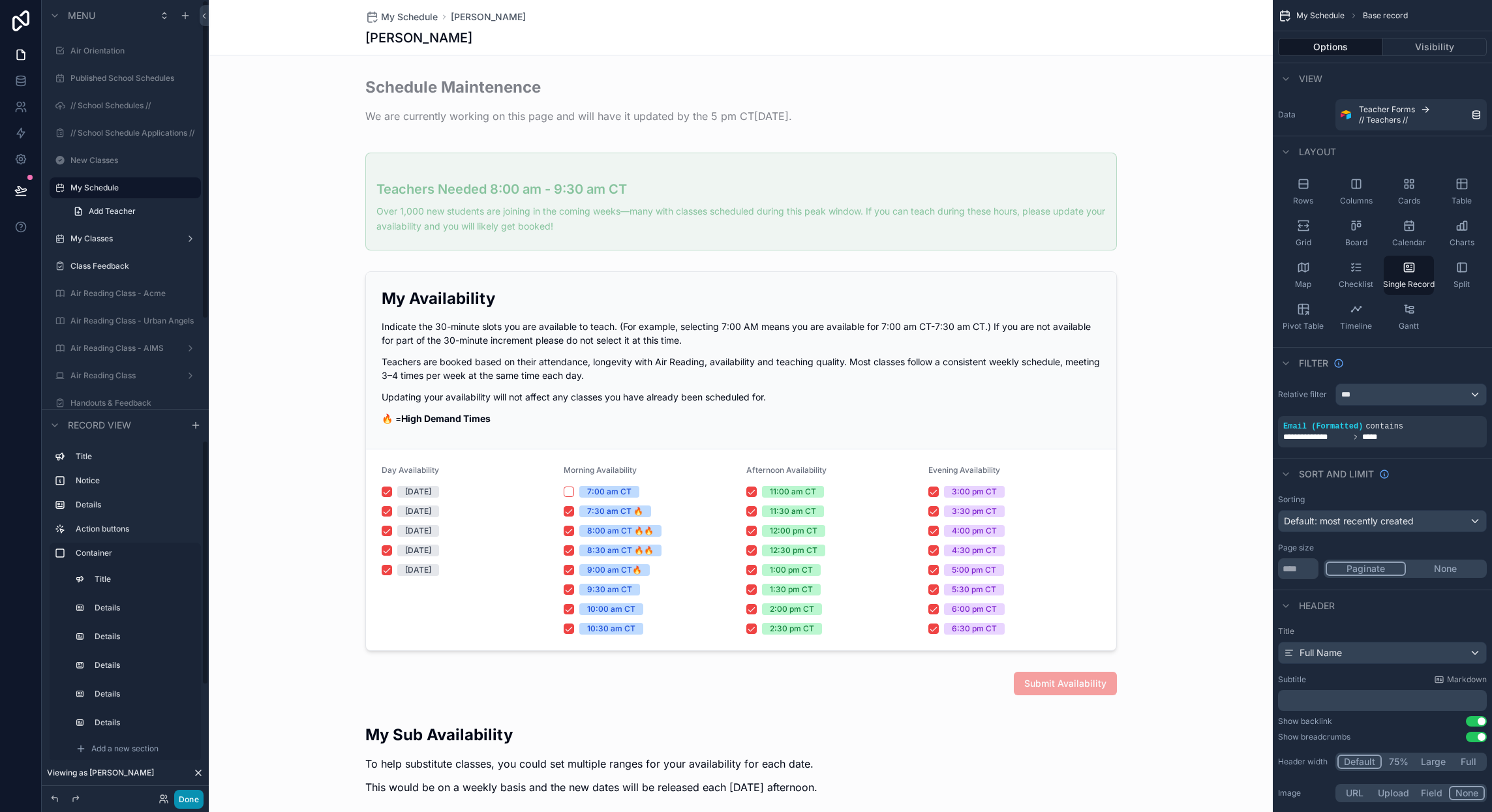
click at [186, 800] on button "Done" at bounding box center [189, 800] width 29 height 19
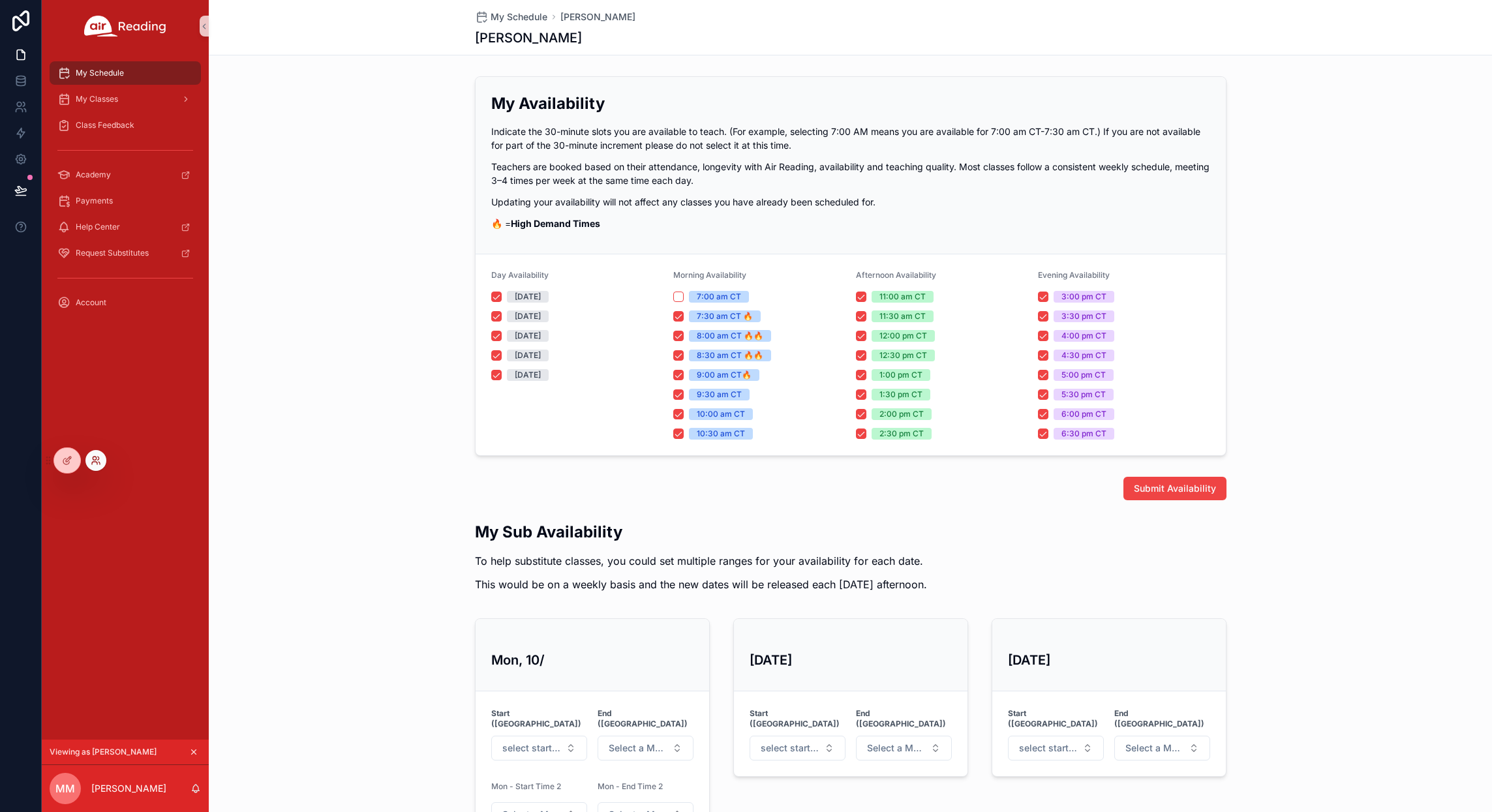
click at [98, 458] on icon at bounding box center [96, 461] width 10 height 10
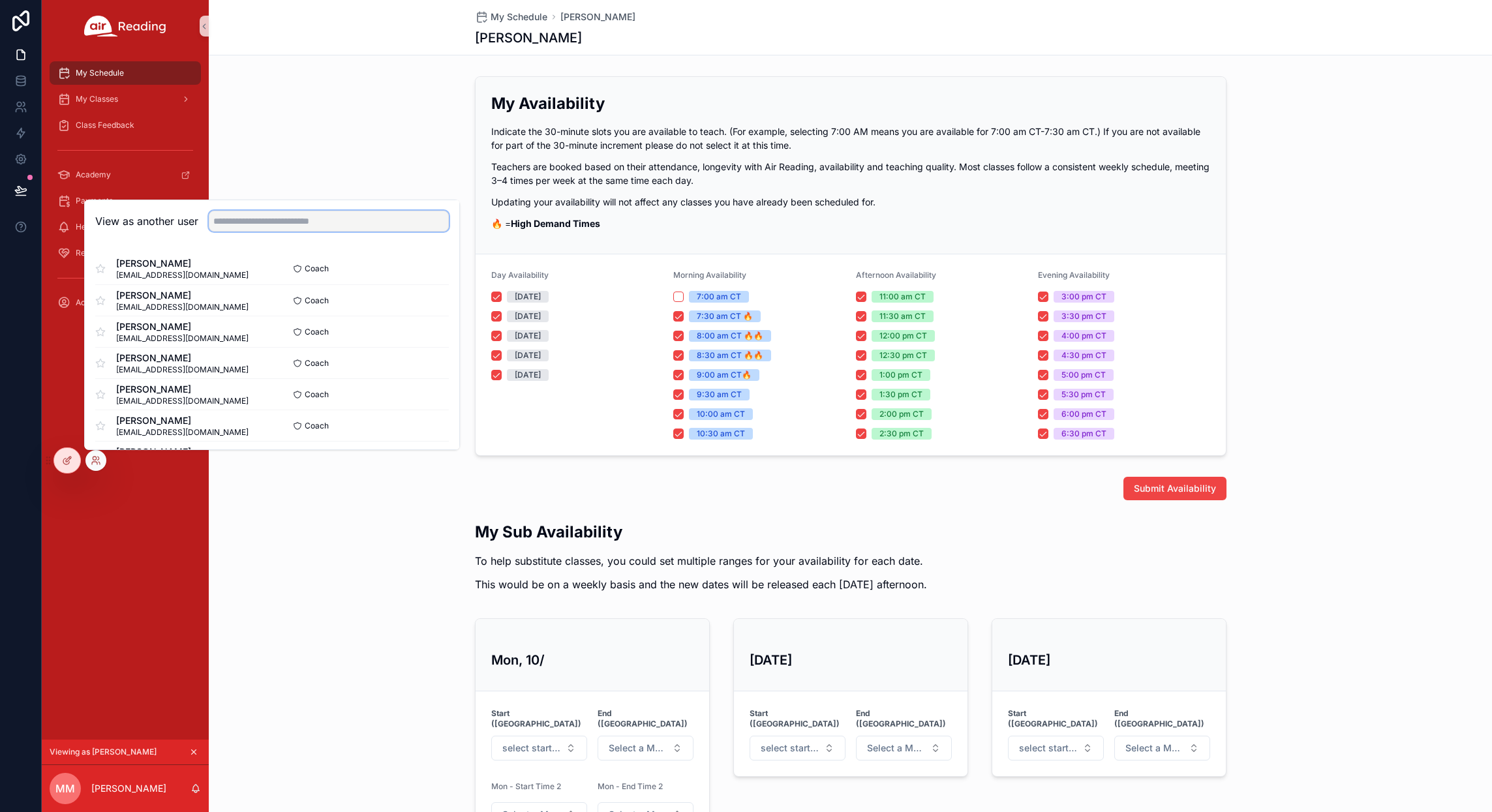
click at [244, 223] on input "text" at bounding box center [328, 221] width 240 height 21
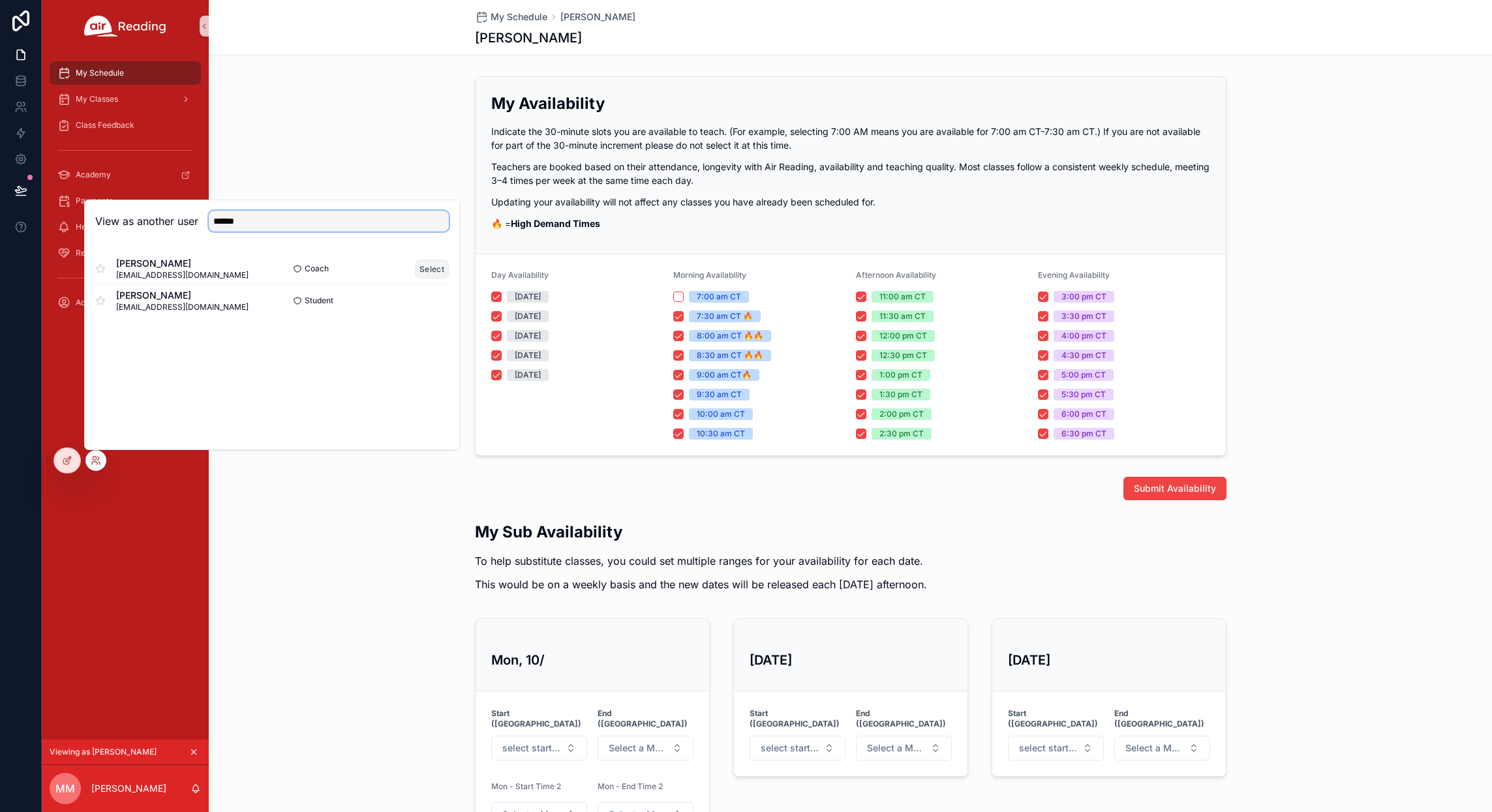
type input "******"
click at [429, 272] on button "Select" at bounding box center [432, 269] width 34 height 19
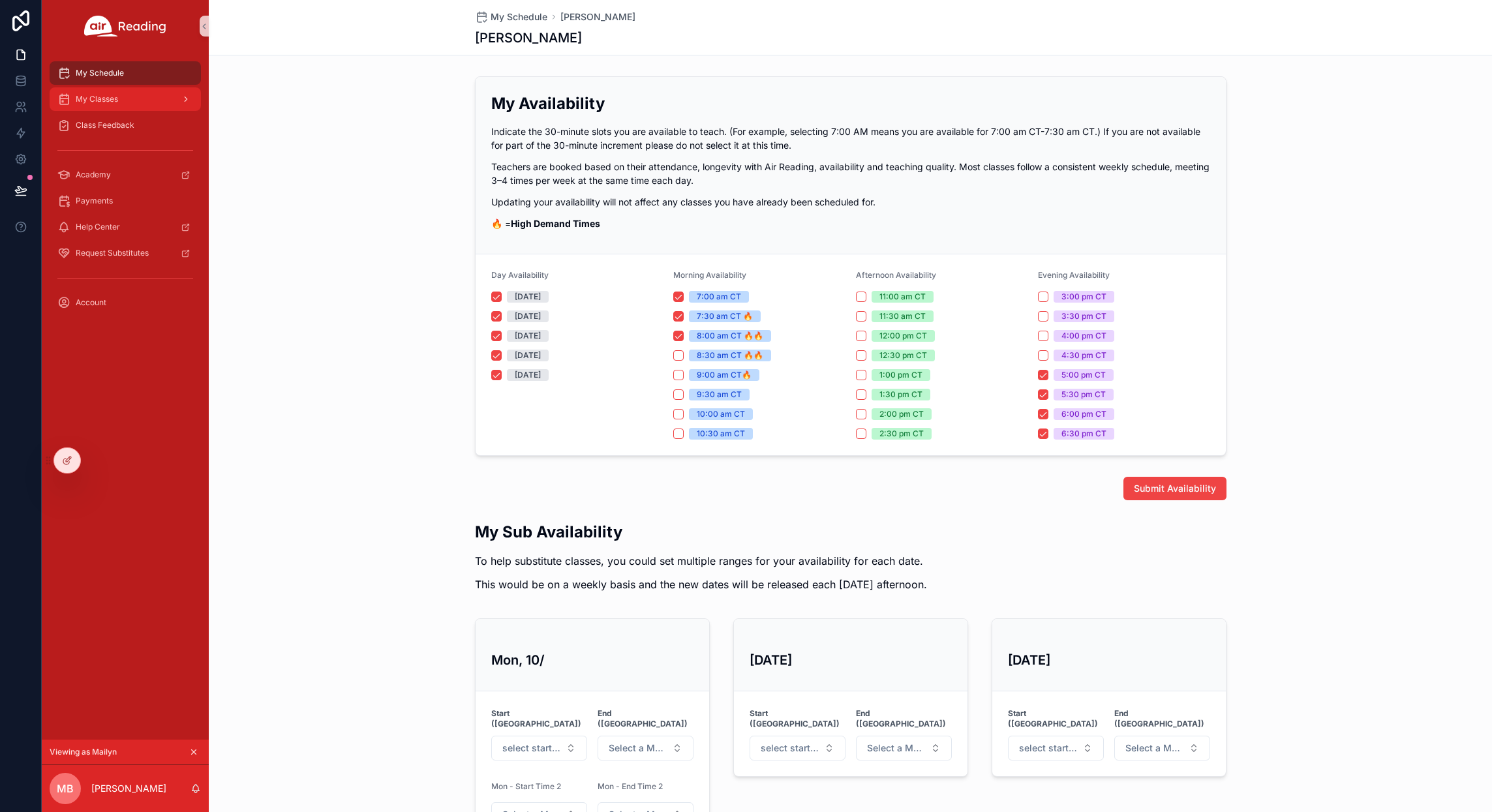
click at [115, 104] on div "My Classes" at bounding box center [125, 99] width 136 height 21
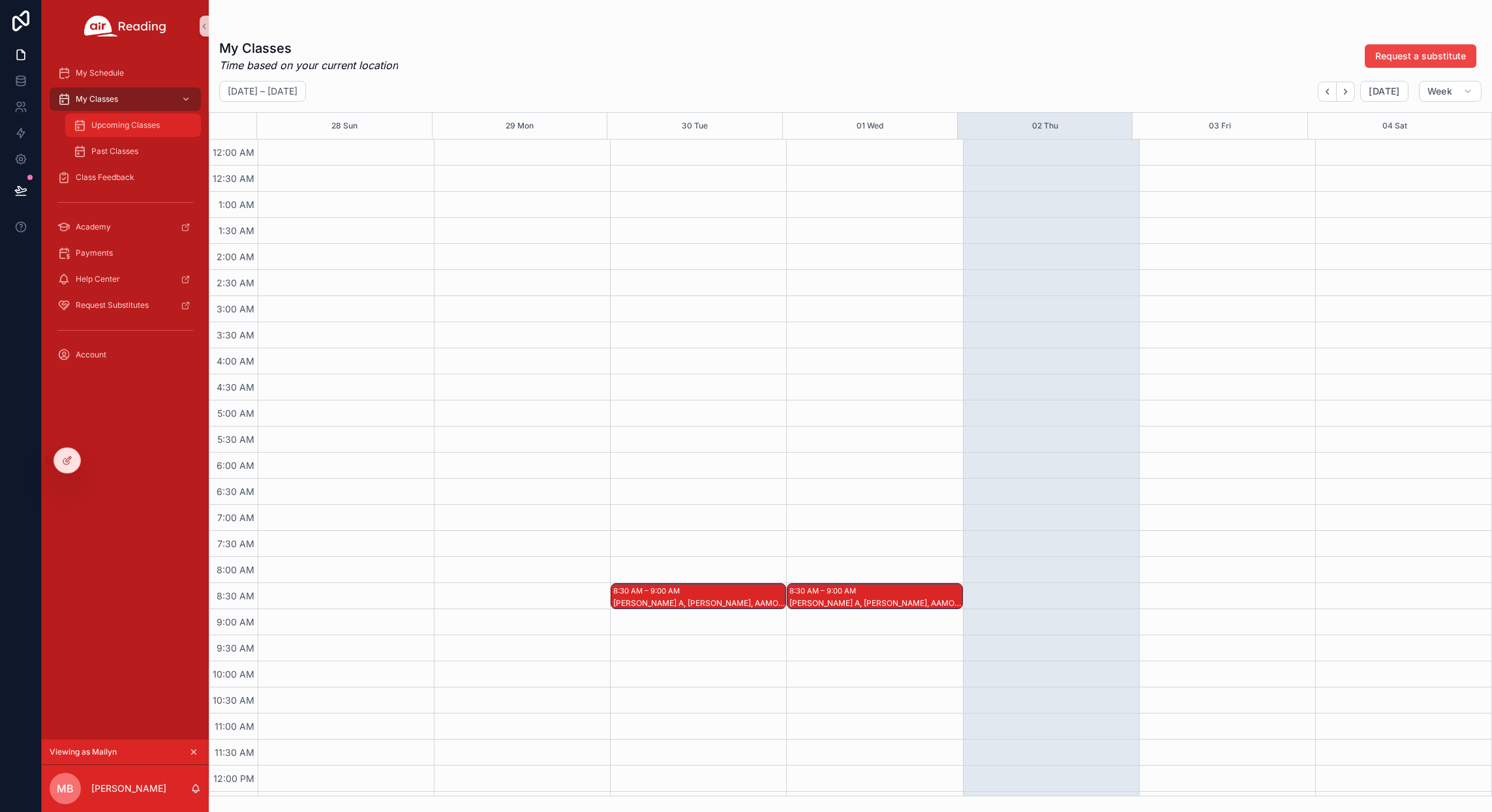
click at [114, 126] on span "Upcoming Classes" at bounding box center [125, 125] width 68 height 10
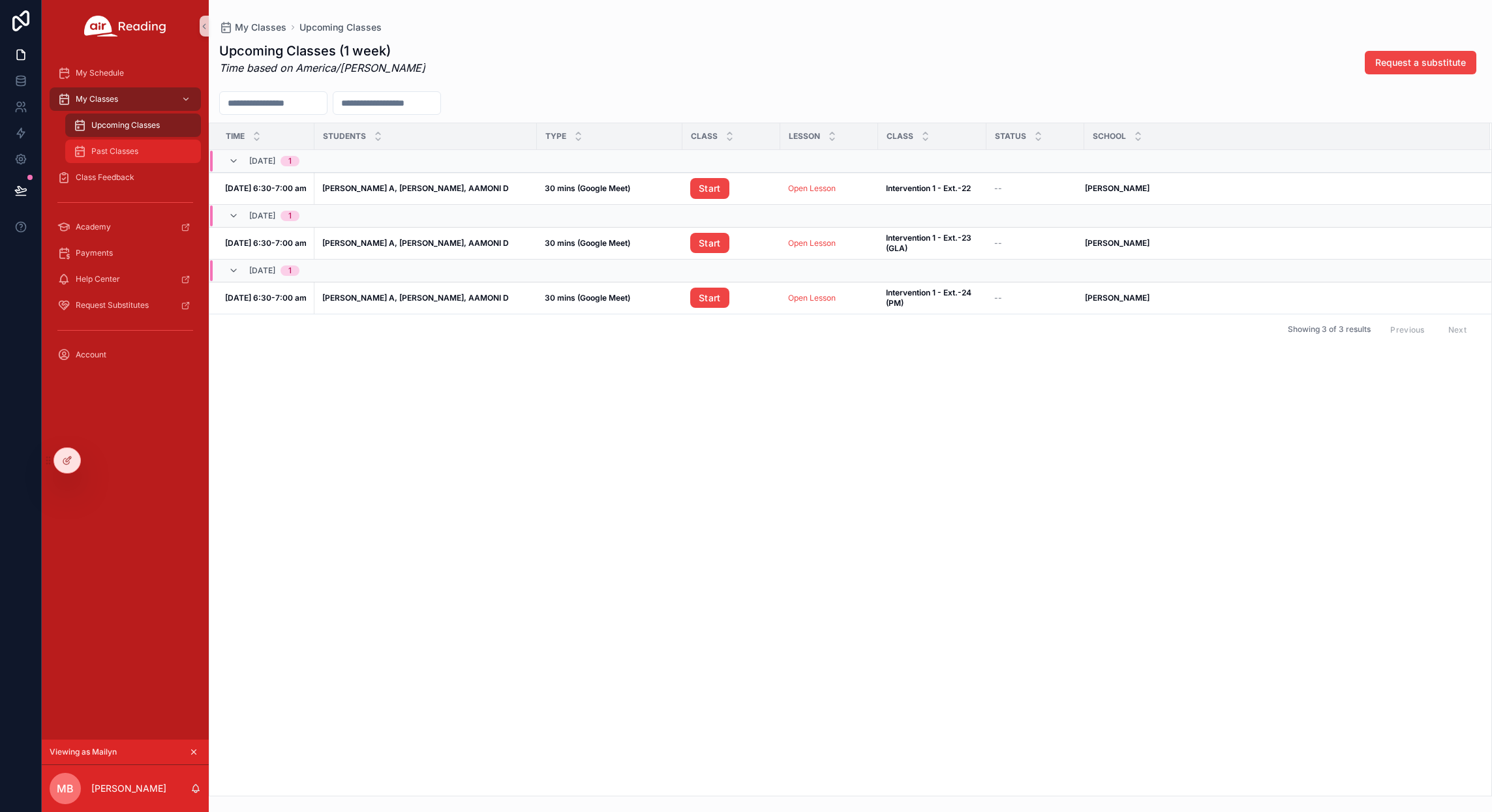
click at [97, 148] on span "Past Classes" at bounding box center [114, 151] width 47 height 10
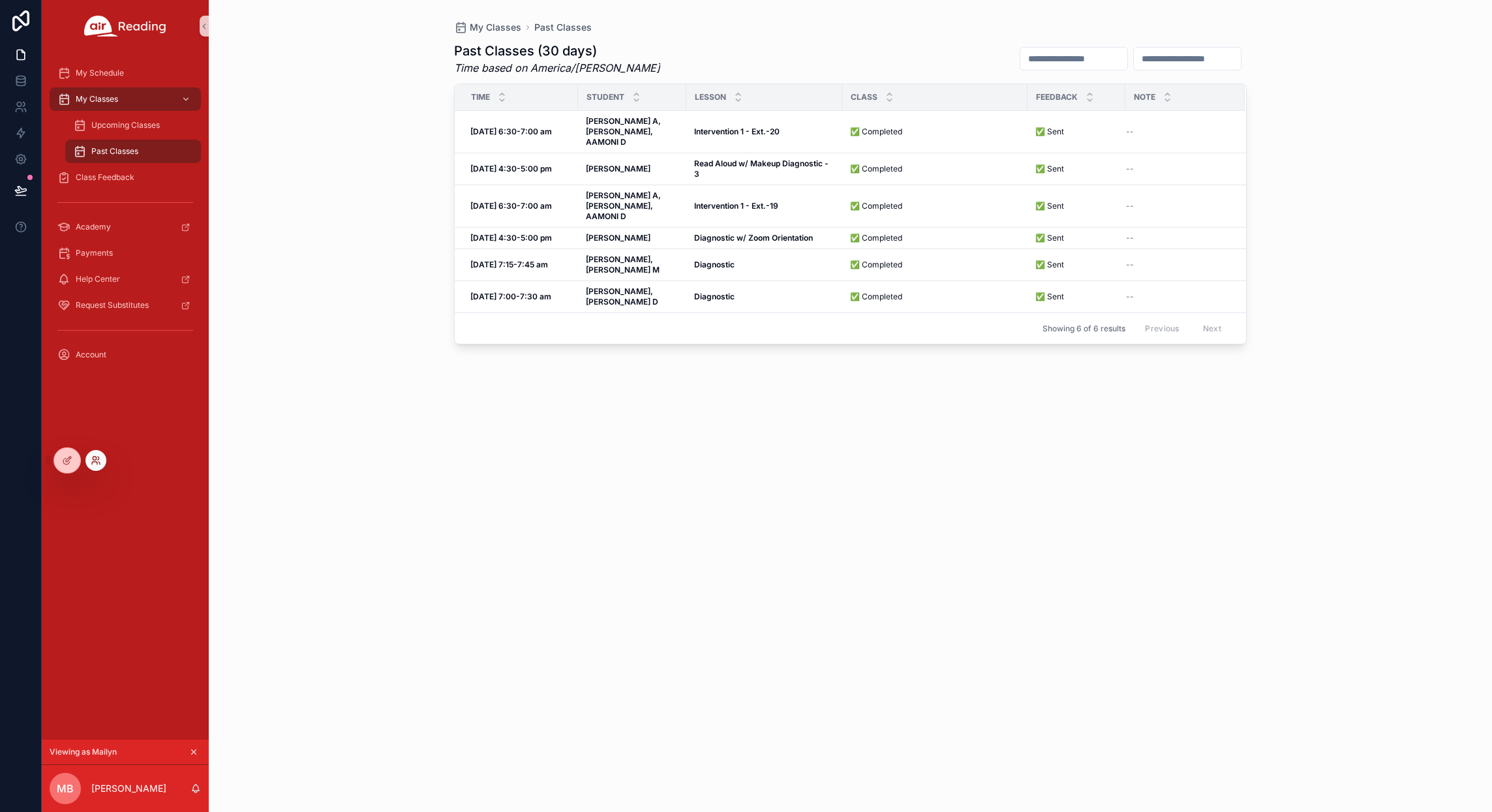
click at [99, 457] on icon at bounding box center [96, 461] width 10 height 10
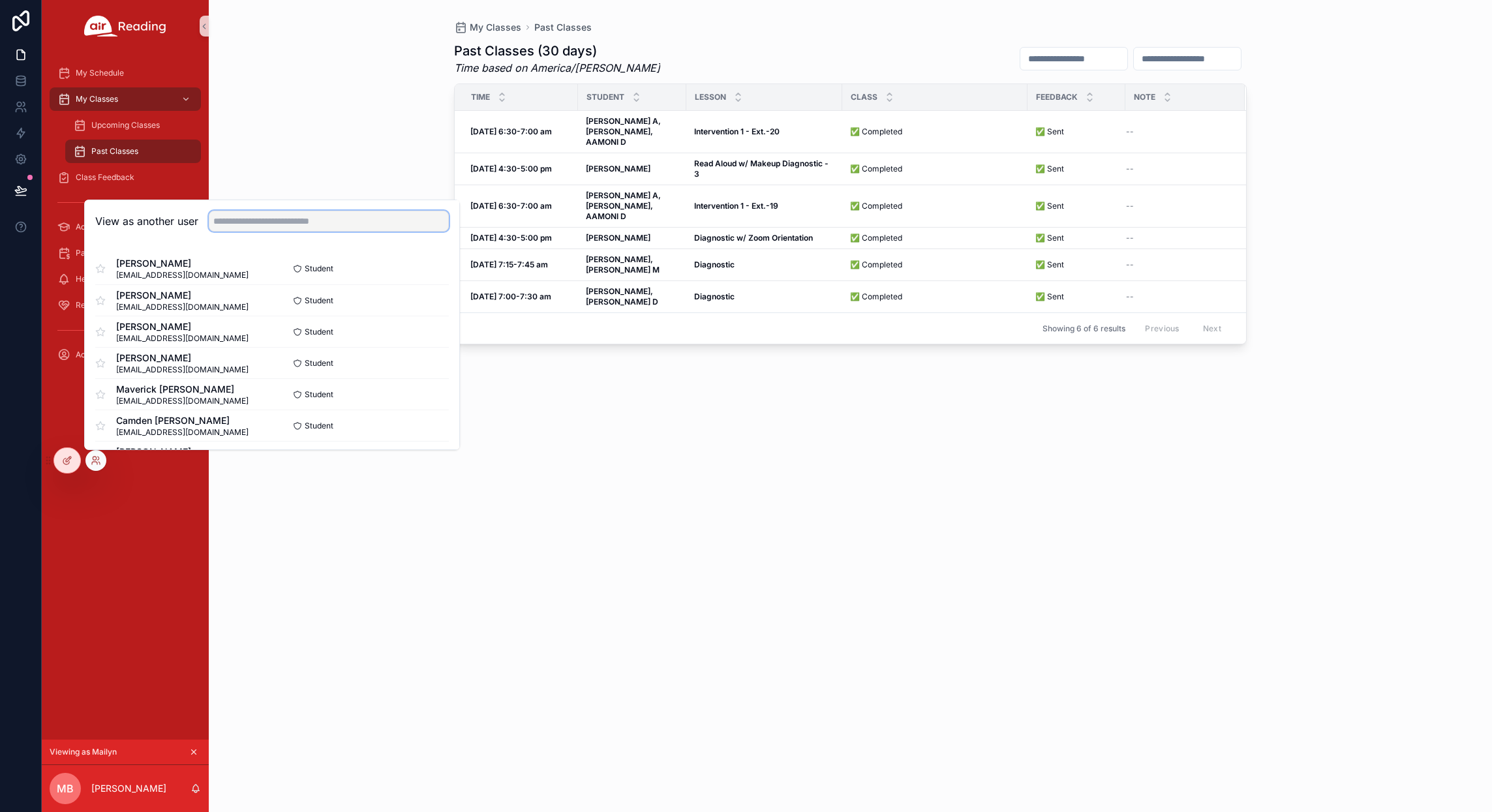
drag, startPoint x: 225, startPoint y: 223, endPoint x: 232, endPoint y: 221, distance: 7.3
click at [225, 223] on input "text" at bounding box center [328, 221] width 240 height 21
type input "*****"
click at [432, 326] on button "Select" at bounding box center [432, 332] width 34 height 19
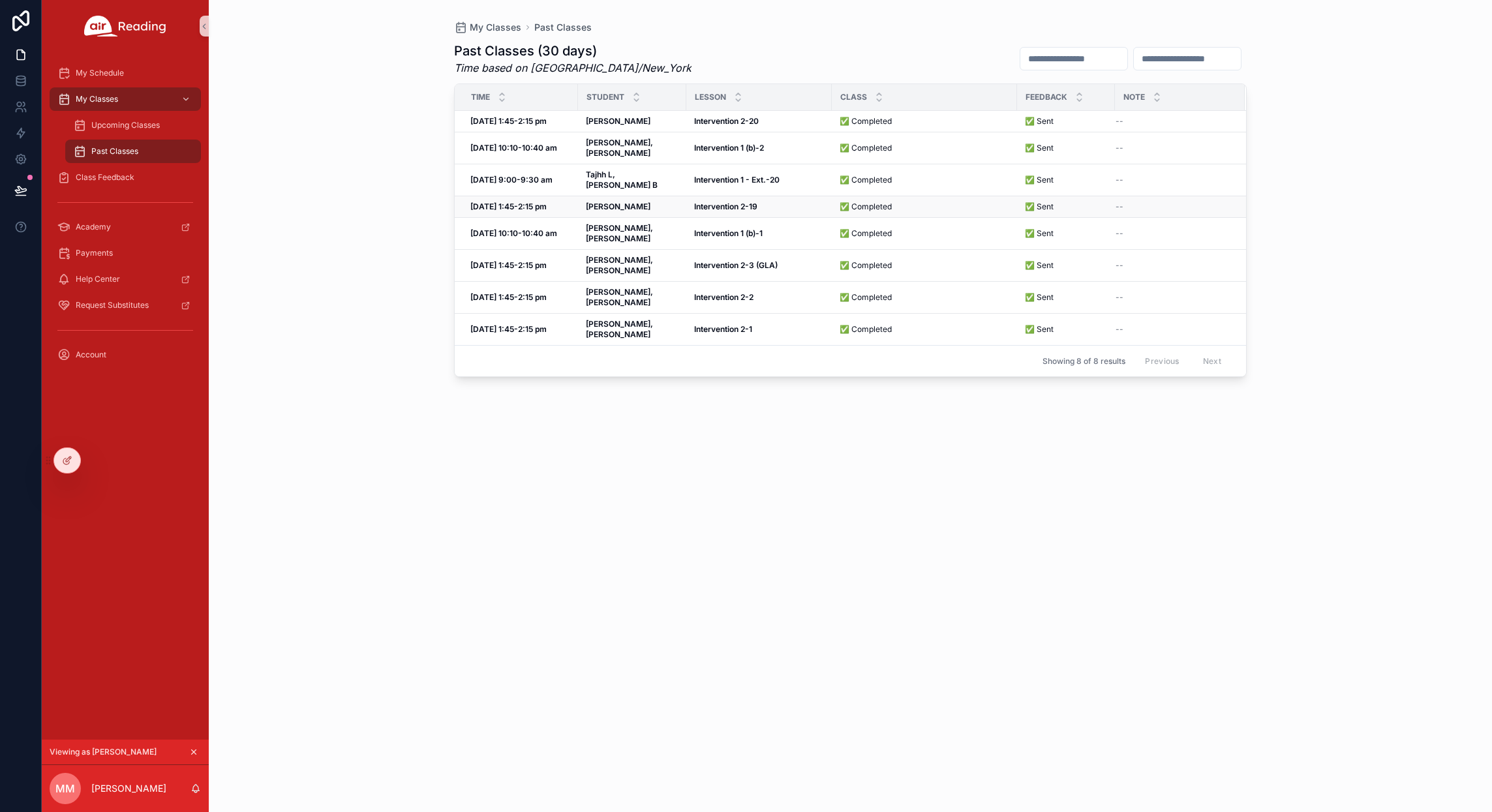
click at [628, 202] on div "[PERSON_NAME]" at bounding box center [632, 207] width 92 height 10
click at [514, 120] on strong "[DATE] 1:45-2:15 pm" at bounding box center [509, 120] width 76 height 10
click at [1028, 119] on span "✅ Sent" at bounding box center [1039, 121] width 29 height 10
click at [1030, 122] on span "✅ Sent" at bounding box center [1039, 121] width 29 height 10
click at [103, 178] on span "Class Feedback" at bounding box center [105, 178] width 59 height 10
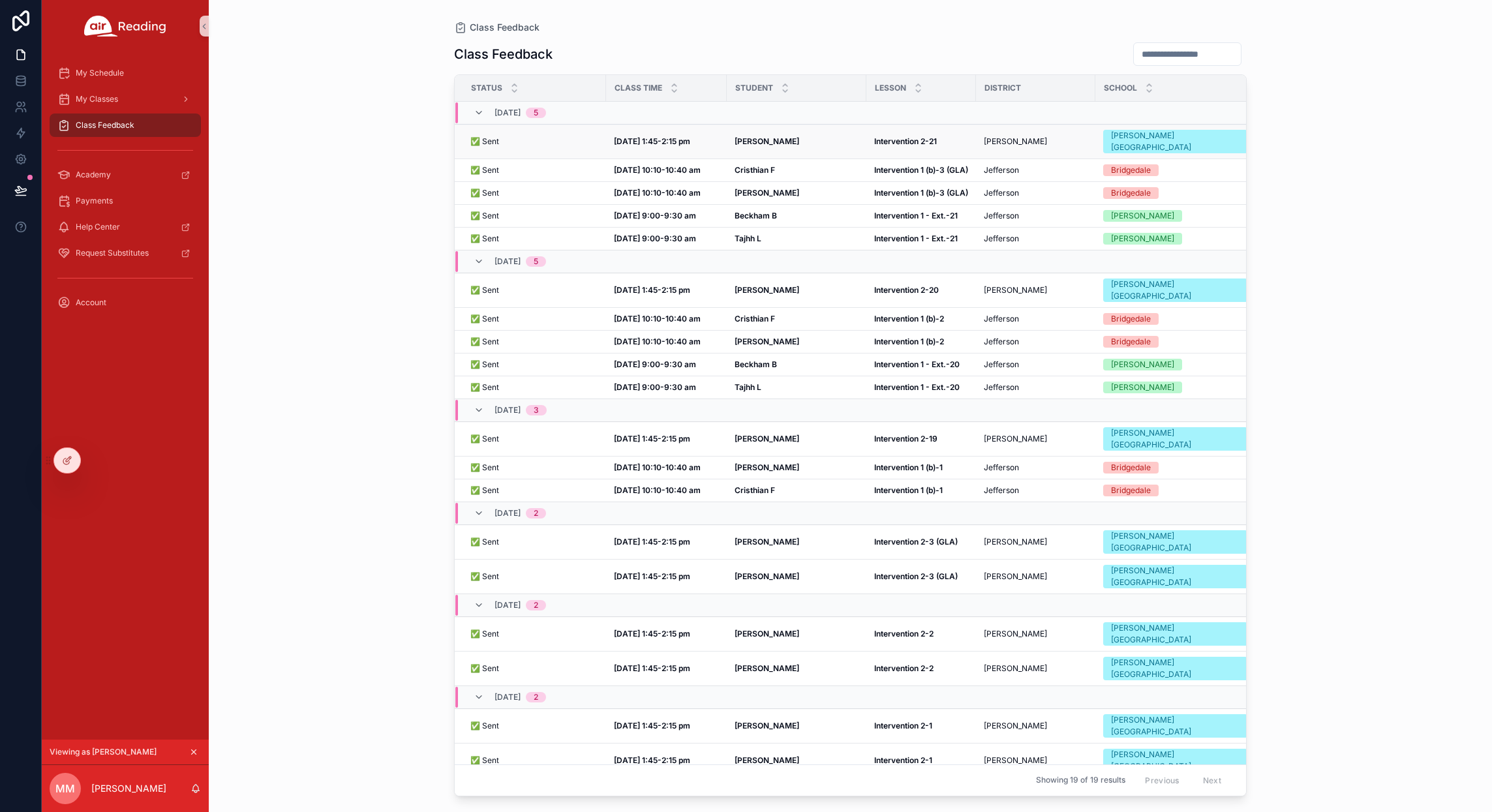
click at [675, 136] on strong "[DATE] 1:45-2:15 pm" at bounding box center [652, 141] width 76 height 10
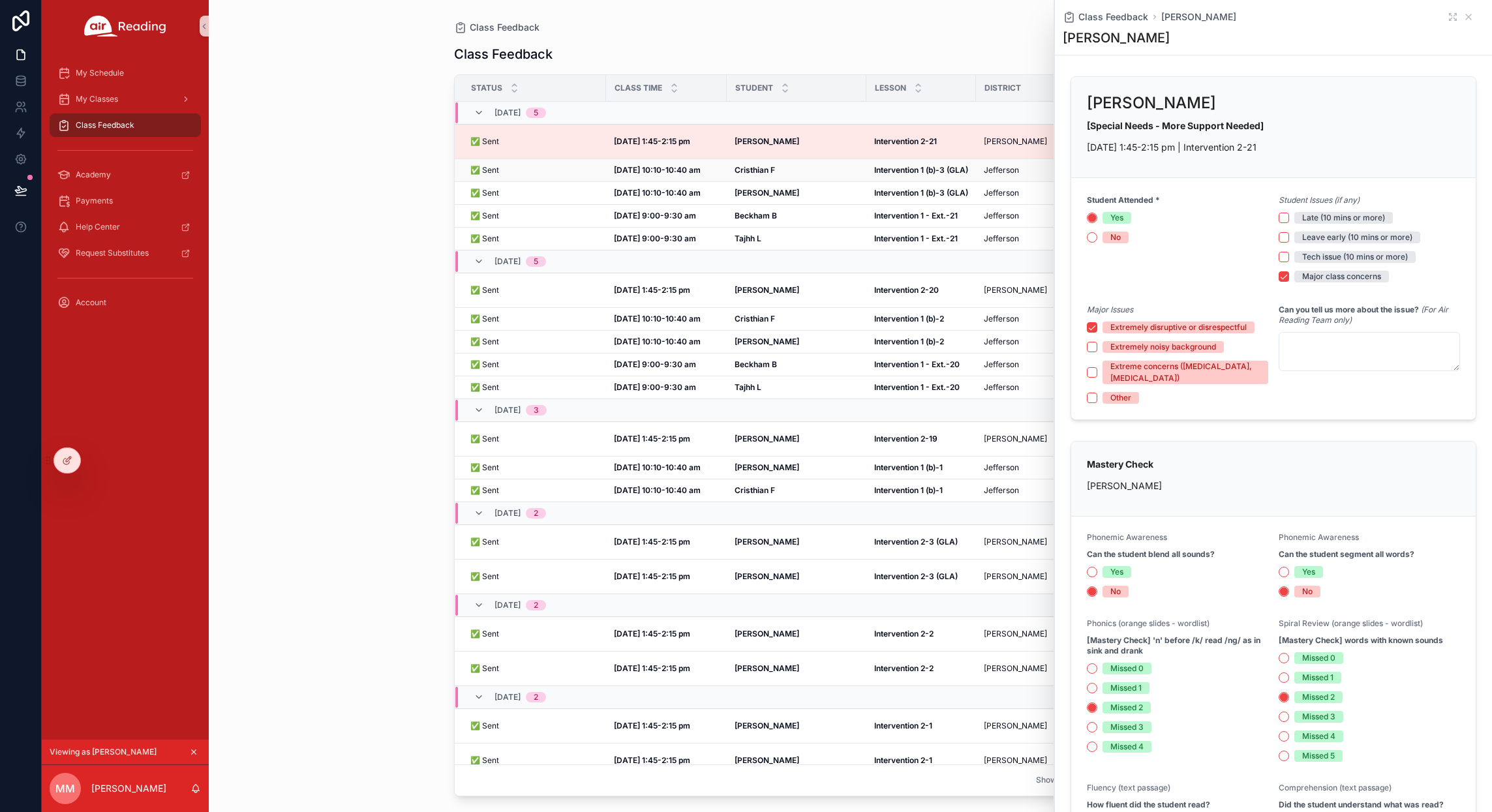
click at [816, 165] on div "[PERSON_NAME] F [PERSON_NAME] F" at bounding box center [796, 170] width 124 height 10
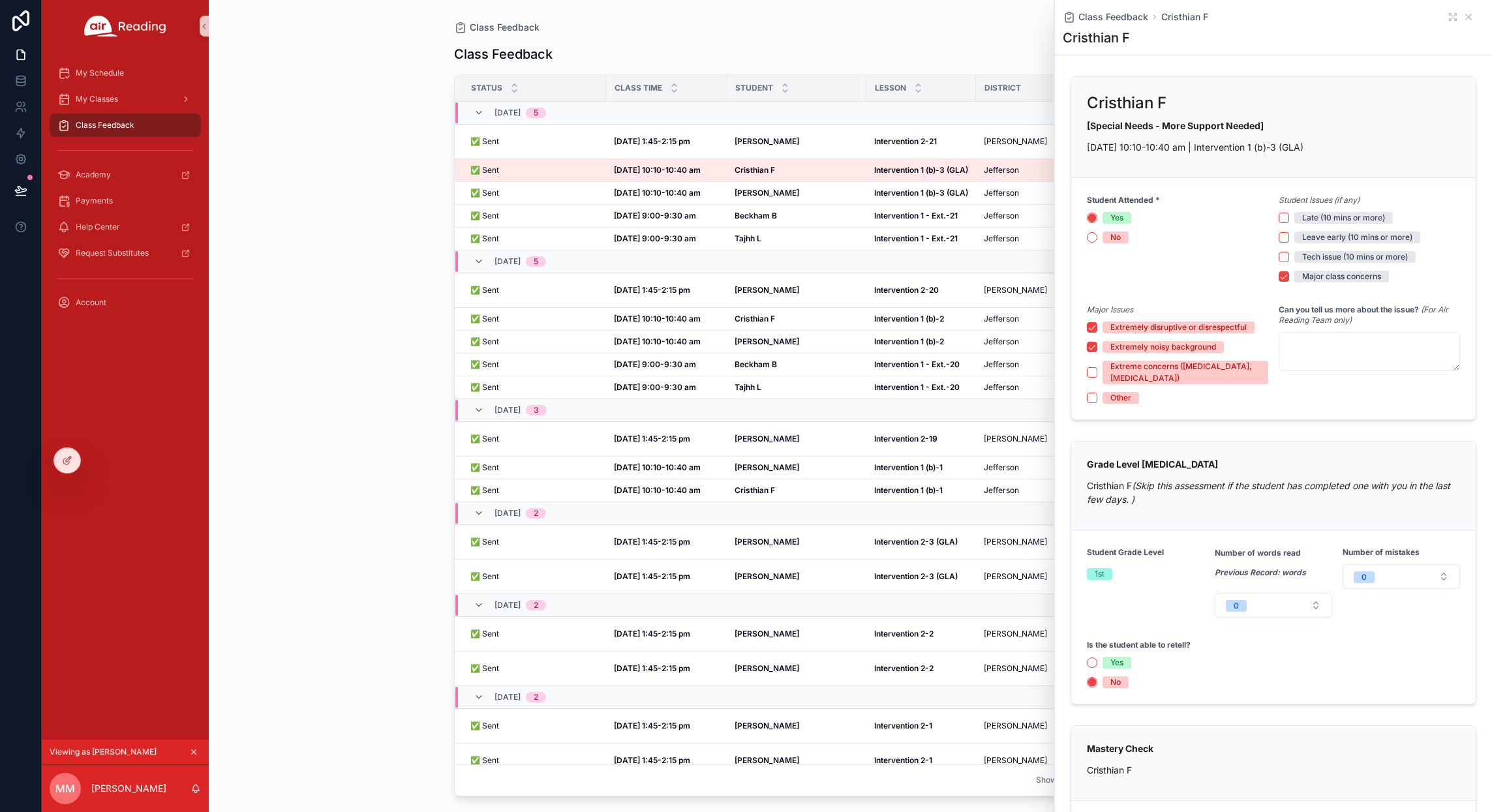
click at [1458, 10] on div "Class Feedback [PERSON_NAME]" at bounding box center [1273, 17] width 421 height 13
click at [1463, 14] on icon "scrollable content" at bounding box center [1469, 17] width 10 height 10
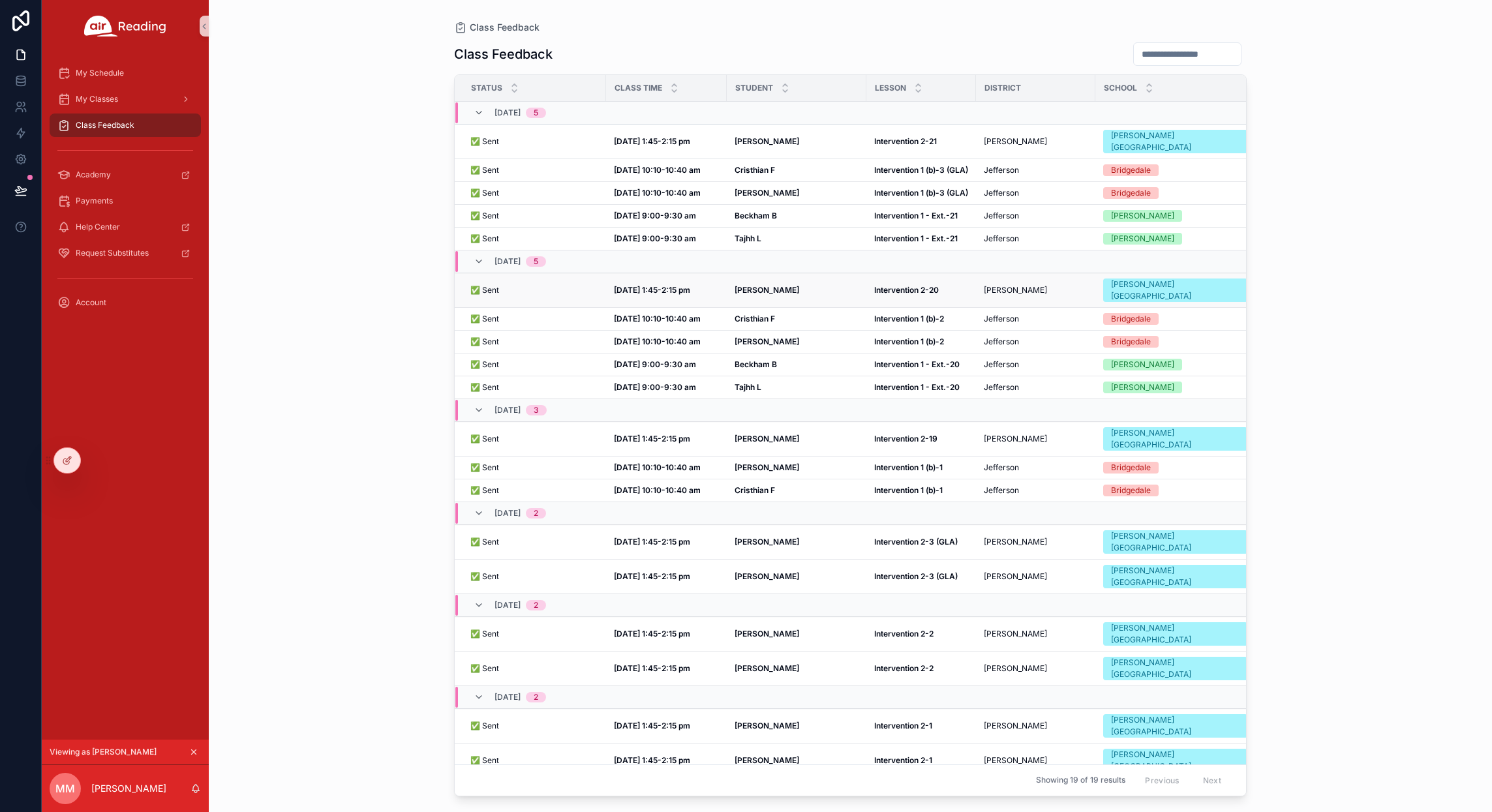
click at [762, 285] on strong "[PERSON_NAME]" at bounding box center [767, 290] width 65 height 10
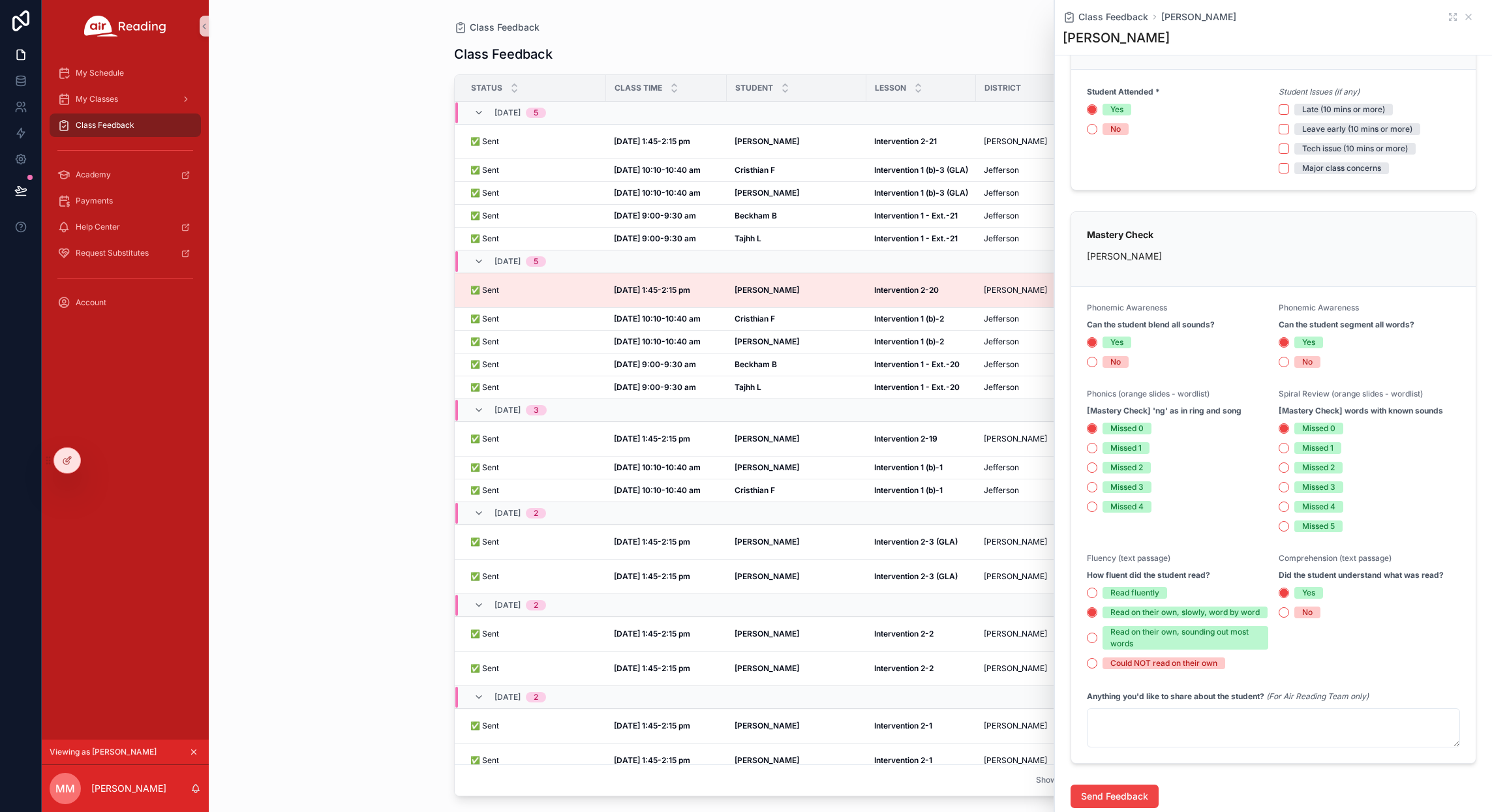
scroll to position [20, 0]
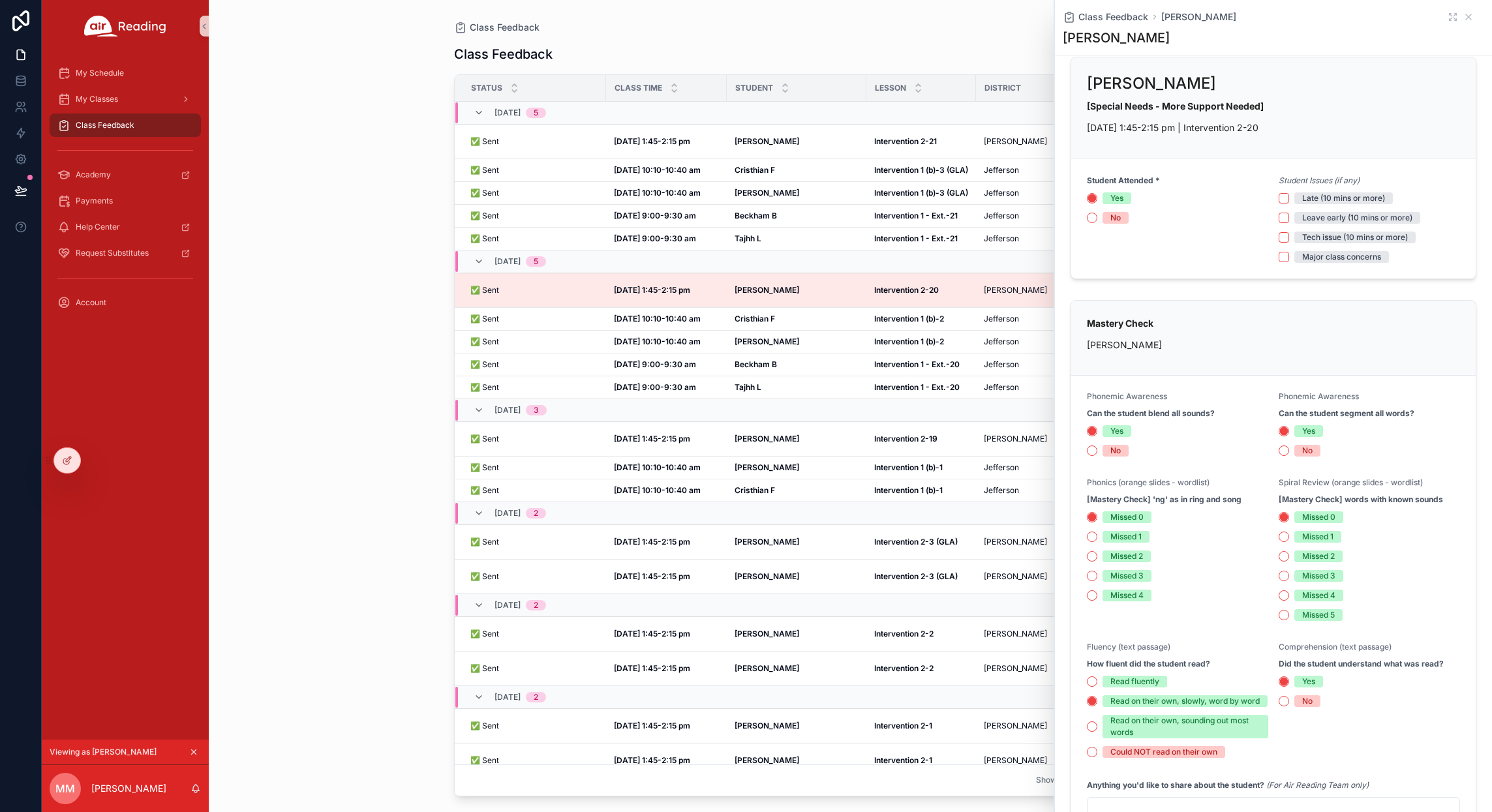
click at [940, 27] on div "Class Feedback" at bounding box center [851, 27] width 793 height 13
click at [1466, 15] on div "Class Feedback [PERSON_NAME]" at bounding box center [1273, 17] width 421 height 13
click at [1463, 16] on icon "scrollable content" at bounding box center [1469, 17] width 10 height 10
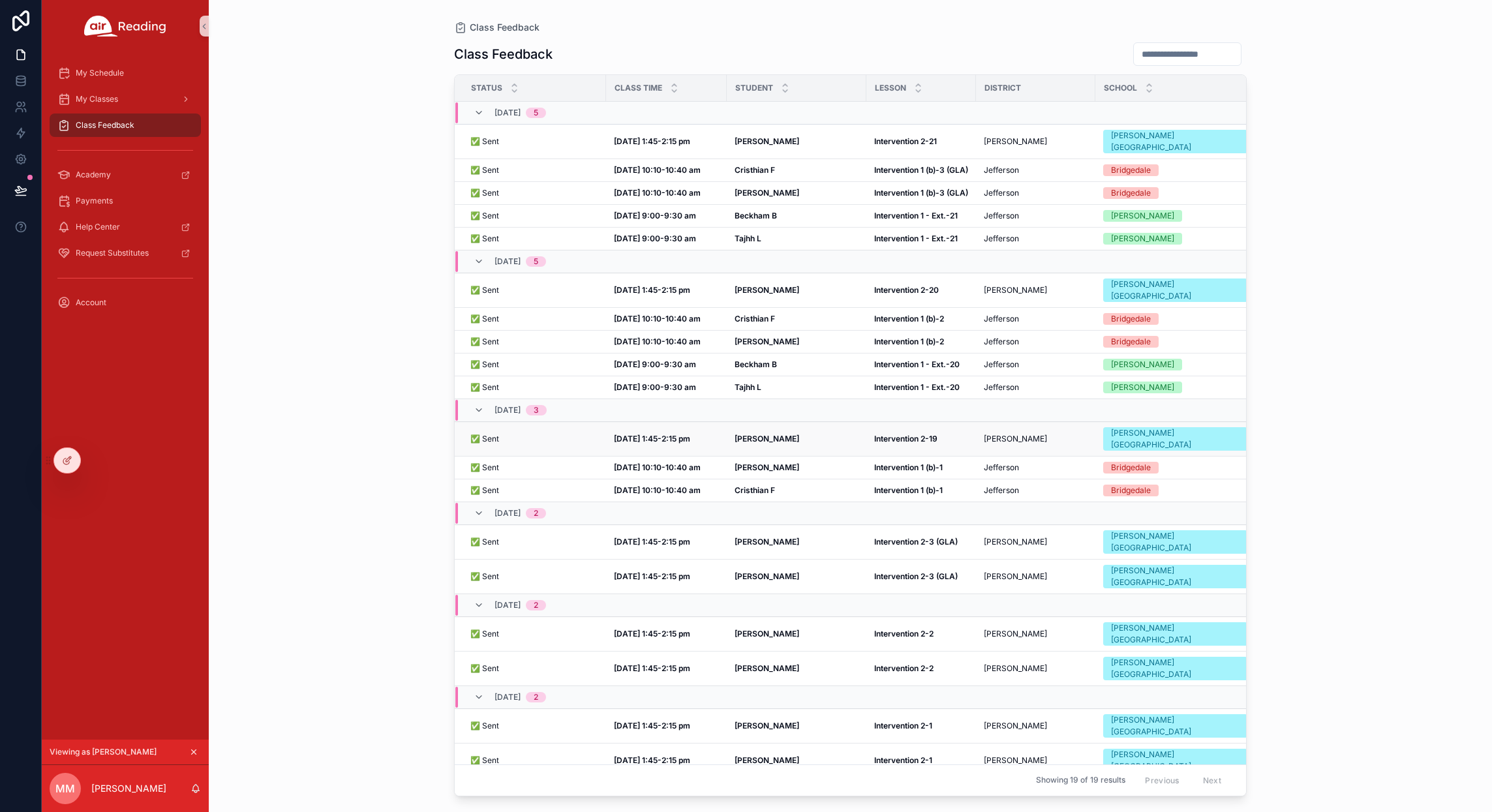
click at [763, 434] on strong "[PERSON_NAME]" at bounding box center [767, 438] width 65 height 10
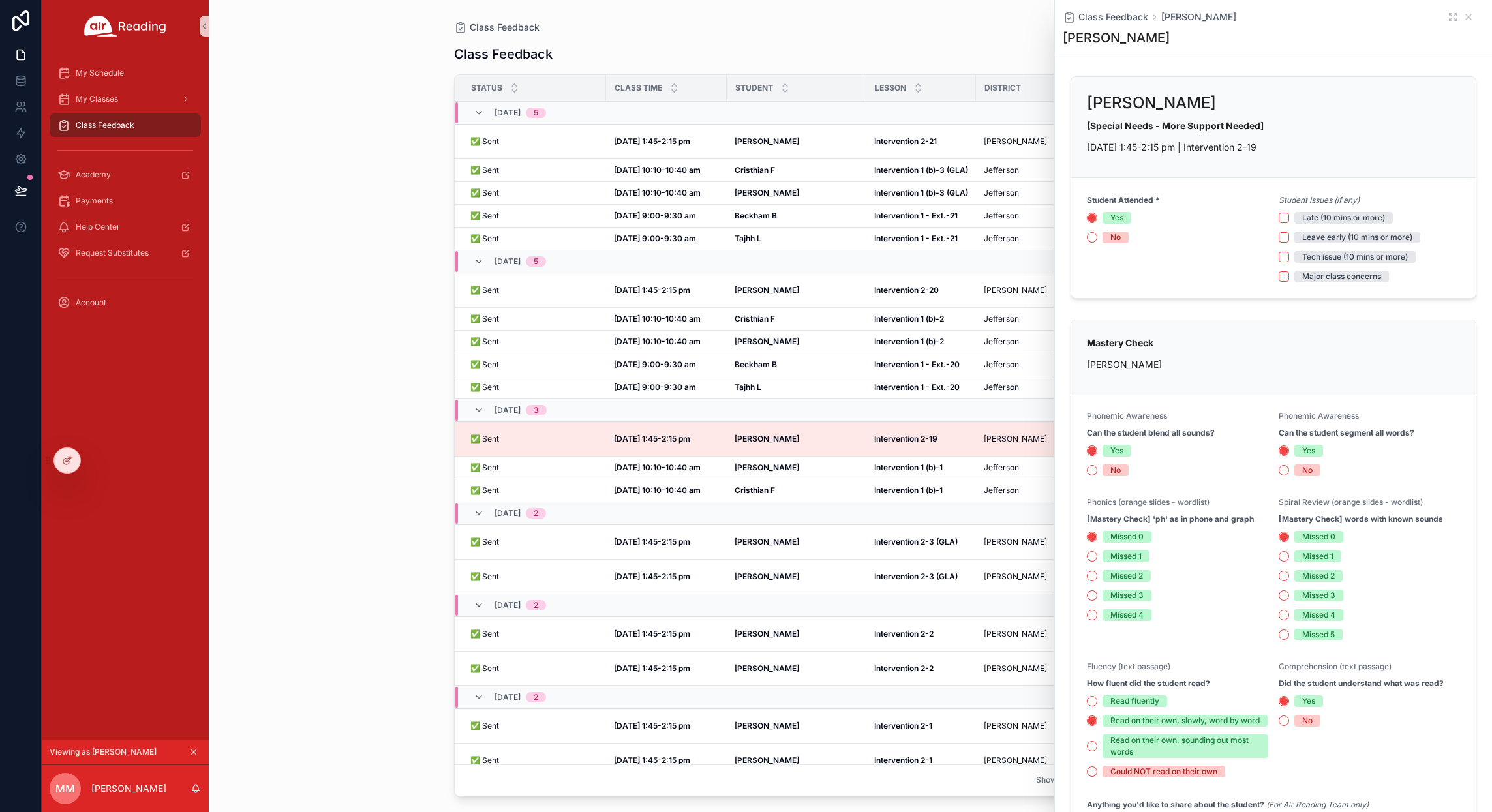
scroll to position [205, 0]
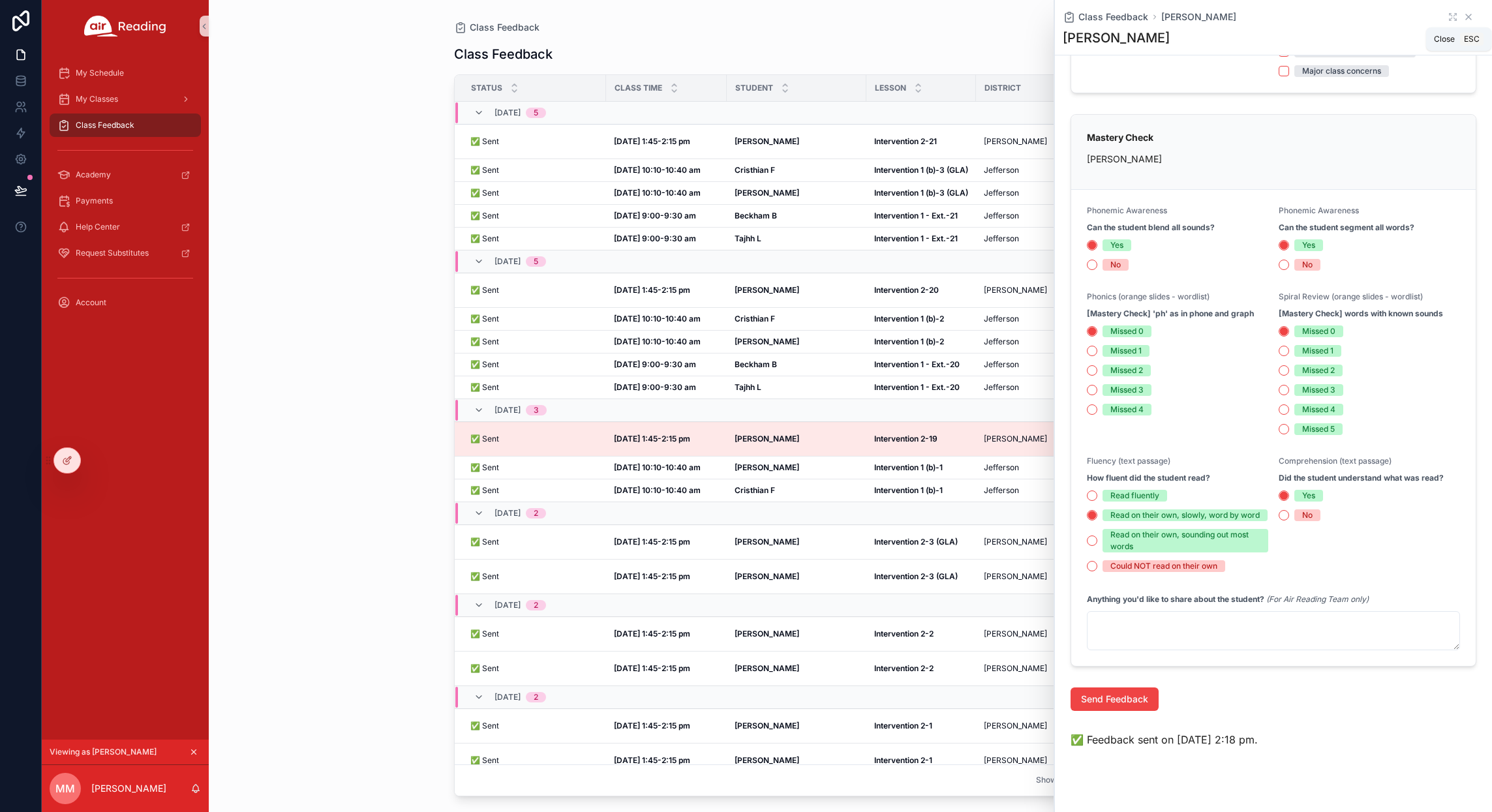
click at [1463, 15] on icon "scrollable content" at bounding box center [1469, 17] width 10 height 10
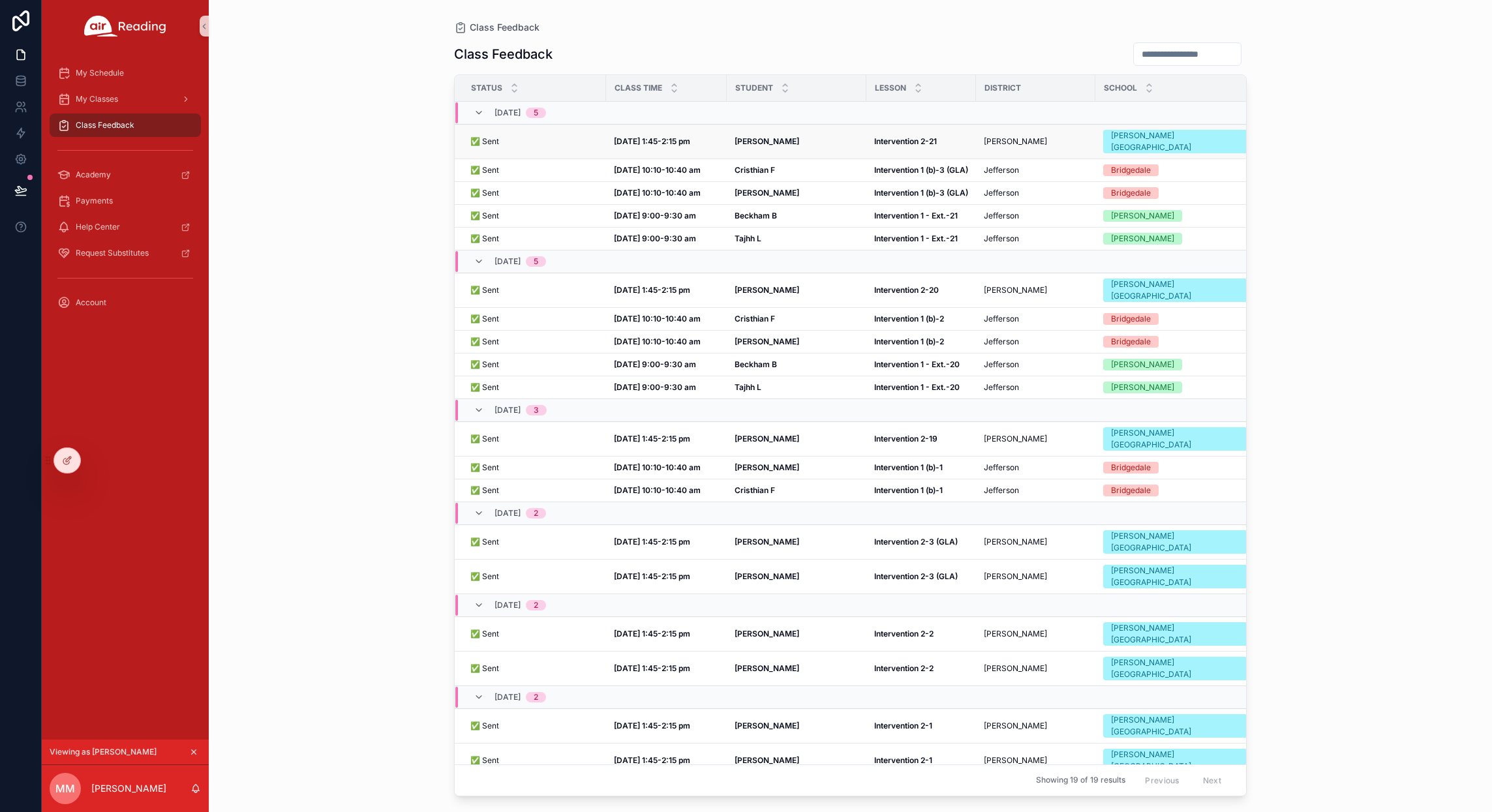
click at [915, 136] on strong "Intervention 2-21" at bounding box center [905, 141] width 62 height 10
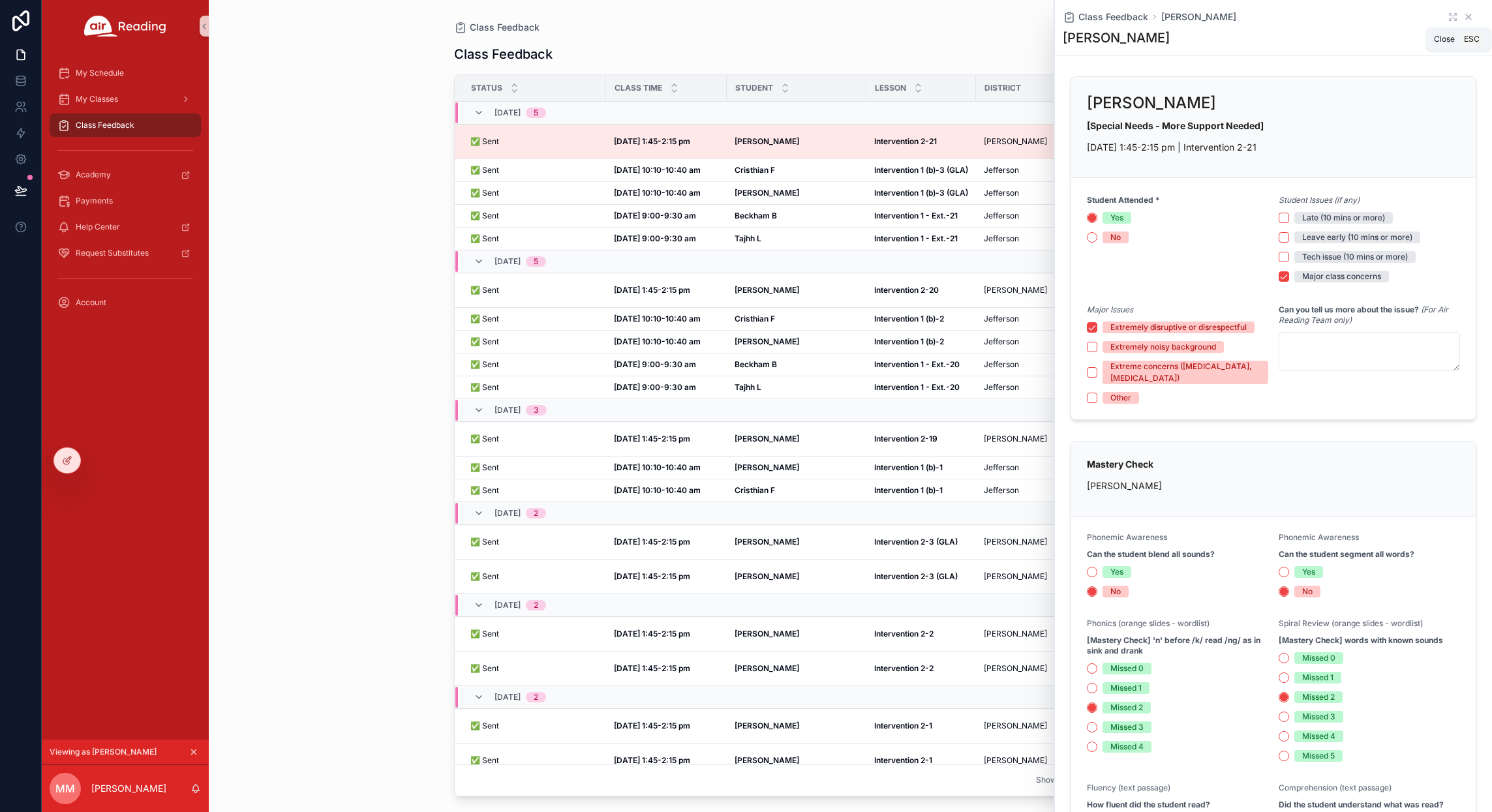
click at [1466, 15] on icon "scrollable content" at bounding box center [1469, 17] width 5 height 5
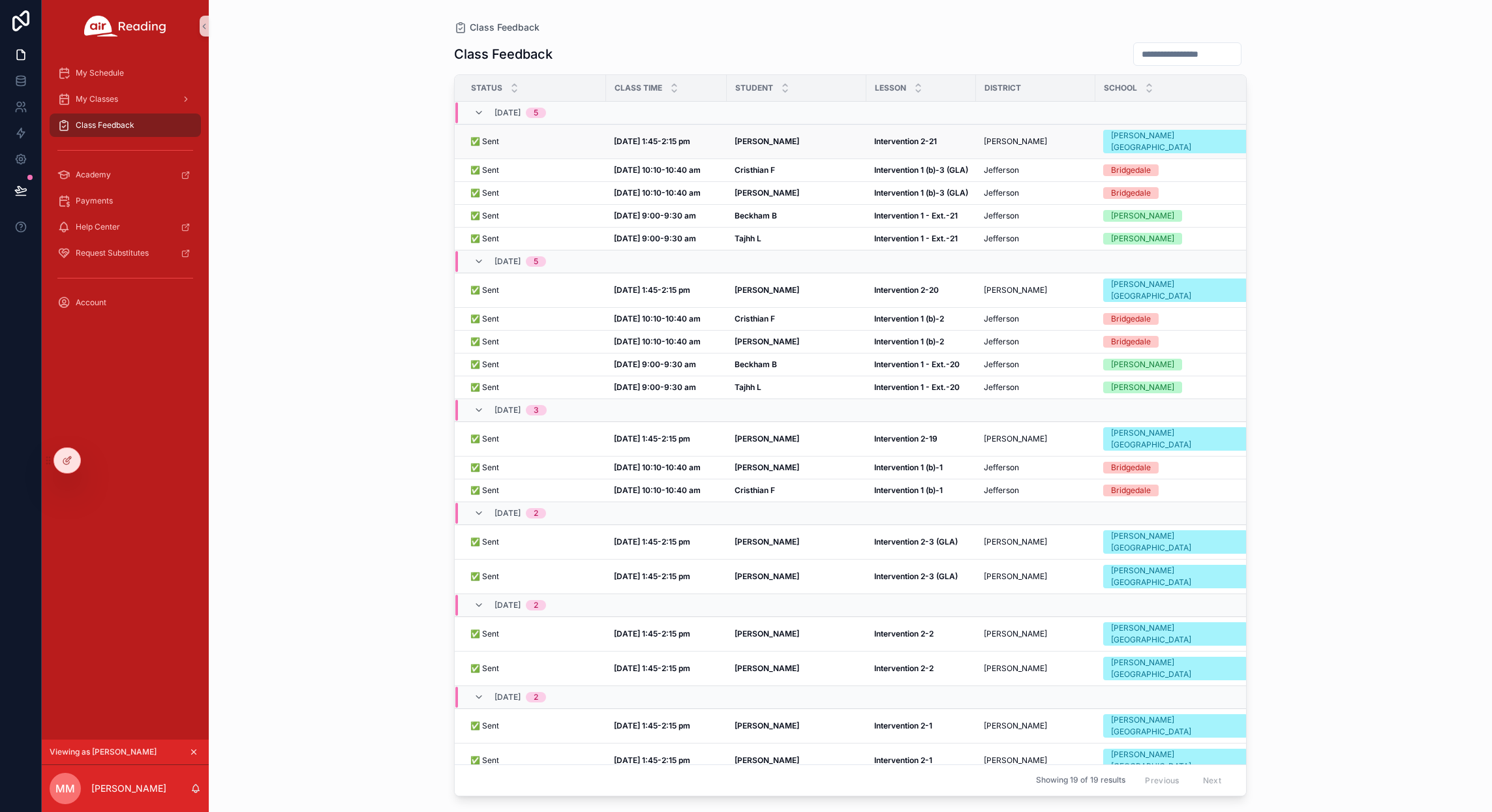
click at [881, 136] on strong "Intervention 2-21" at bounding box center [905, 141] width 62 height 10
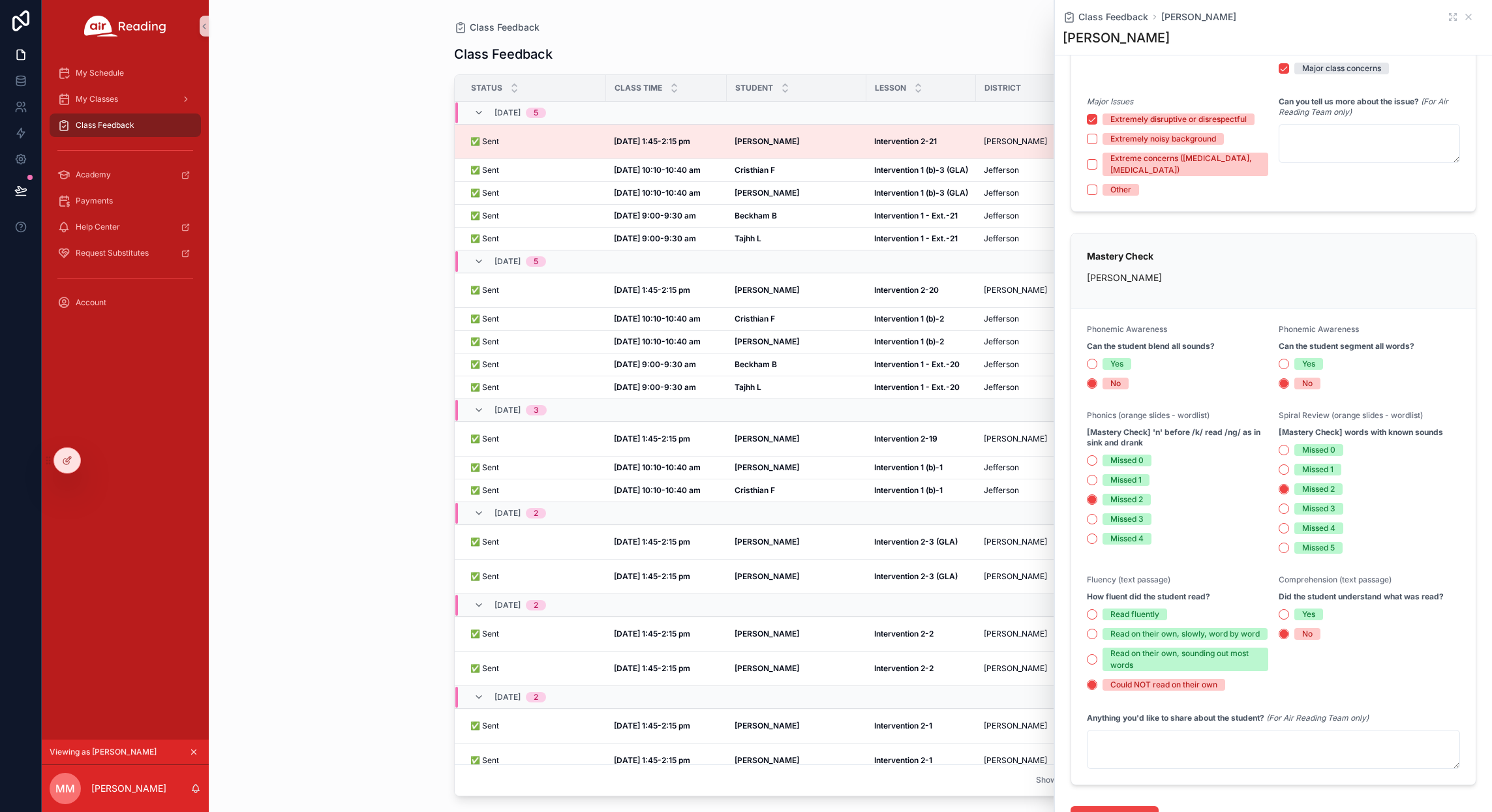
scroll to position [211, 0]
click at [615, 21] on div "Class Feedback" at bounding box center [851, 27] width 793 height 13
